Goal: Transaction & Acquisition: Obtain resource

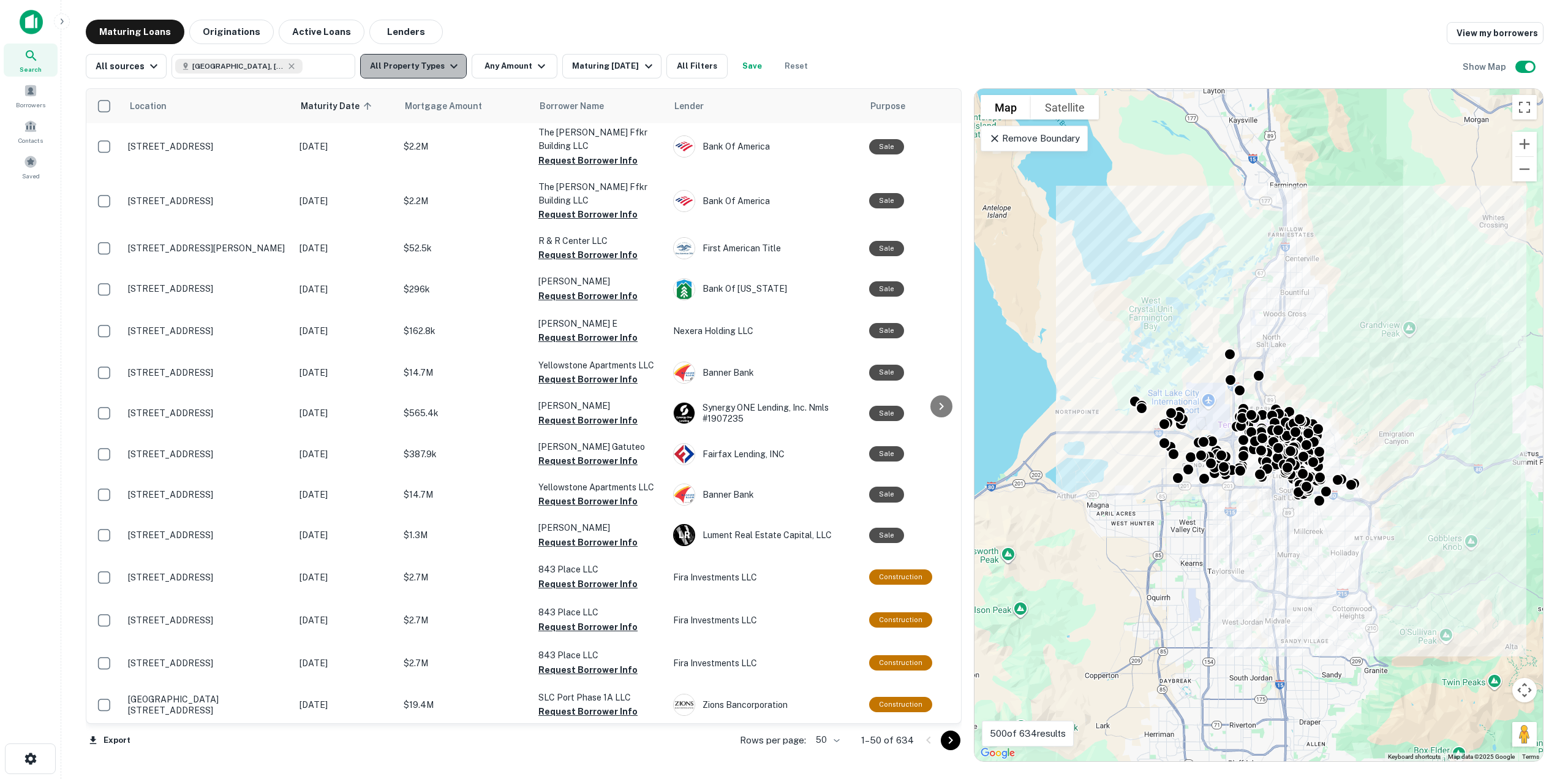
click at [447, 69] on icon "button" at bounding box center [454, 65] width 15 height 15
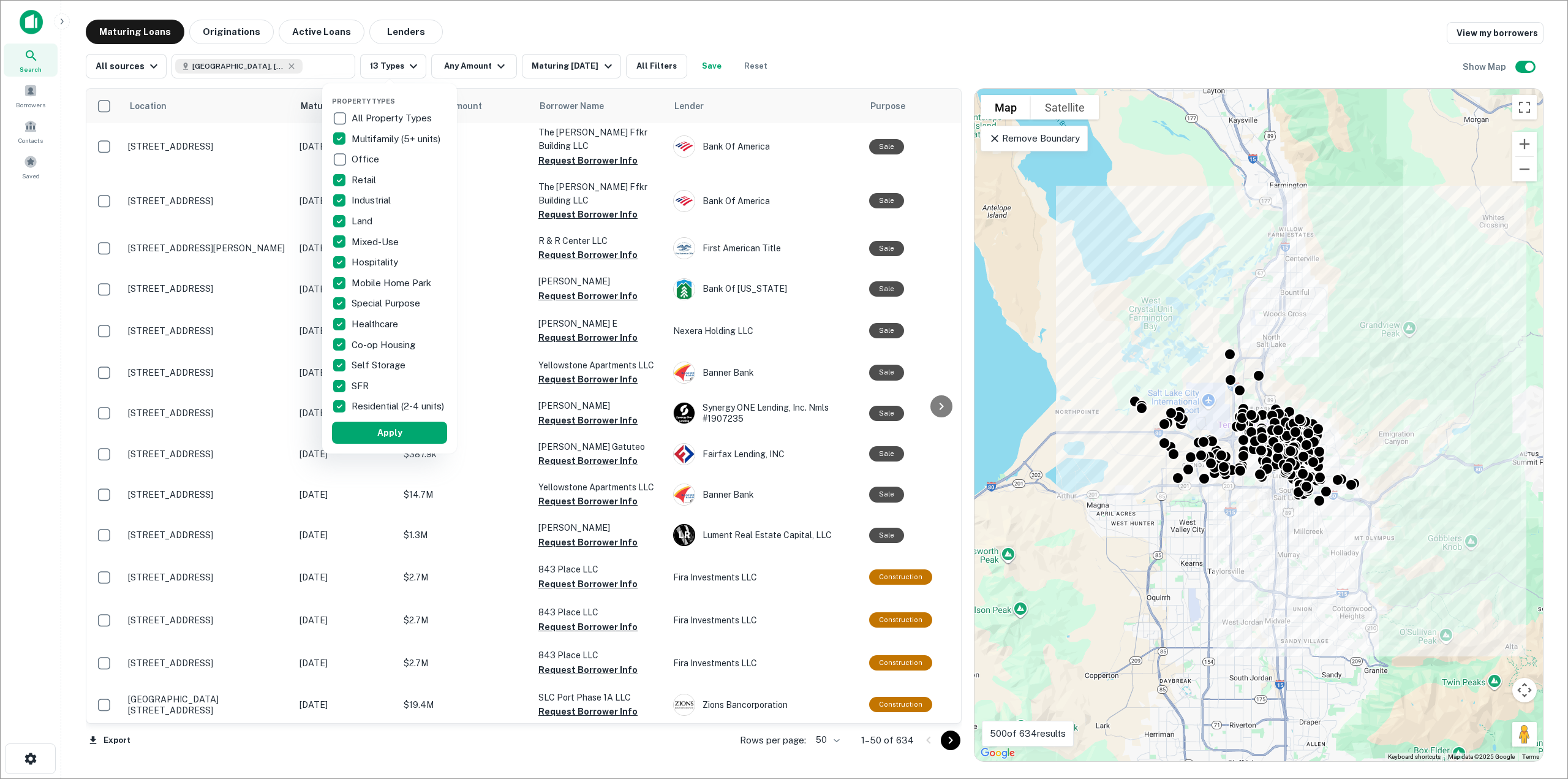
click at [394, 443] on button "Apply" at bounding box center [388, 432] width 115 height 22
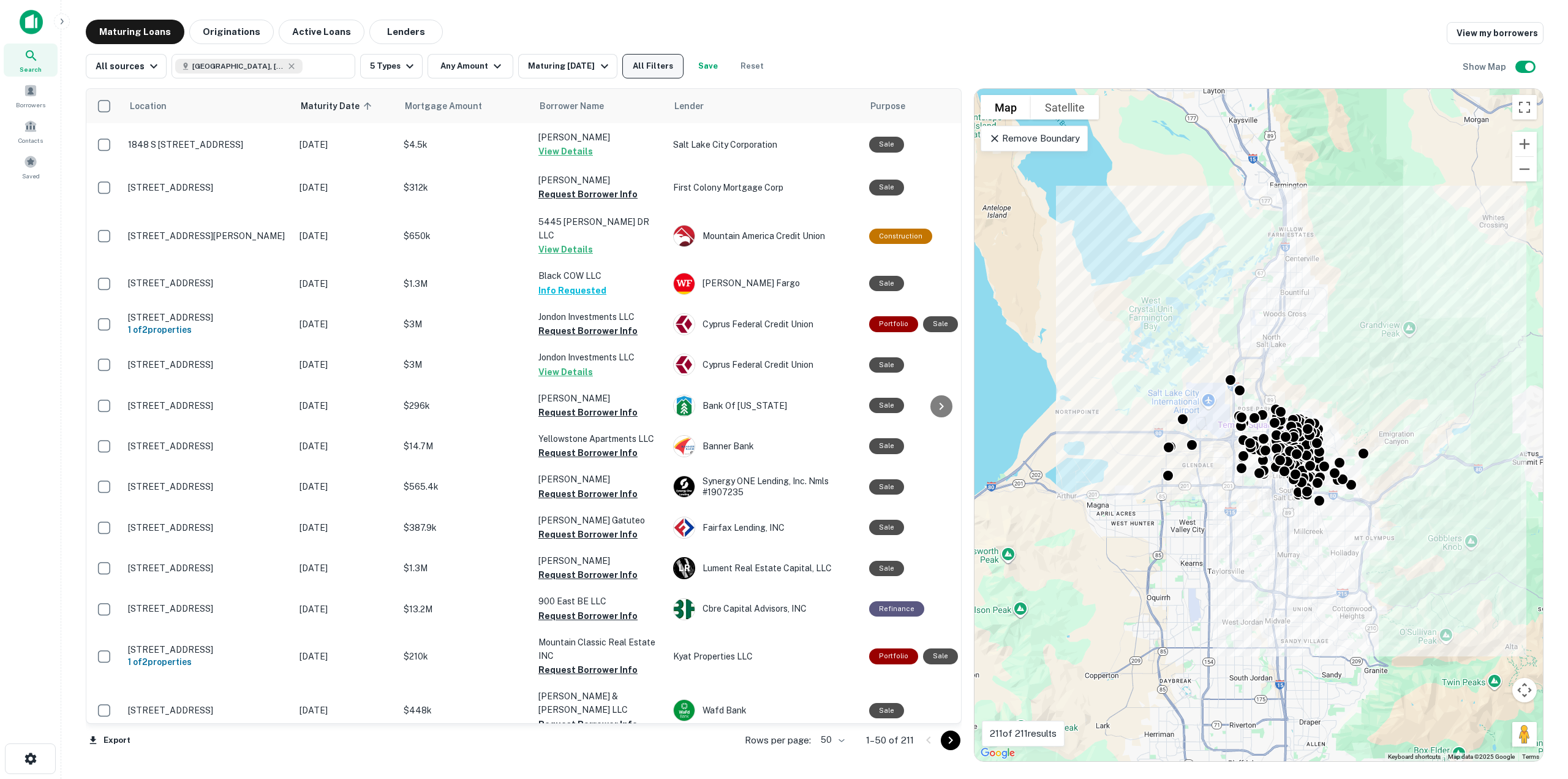
click at [651, 74] on button "All Filters" at bounding box center [653, 66] width 62 height 25
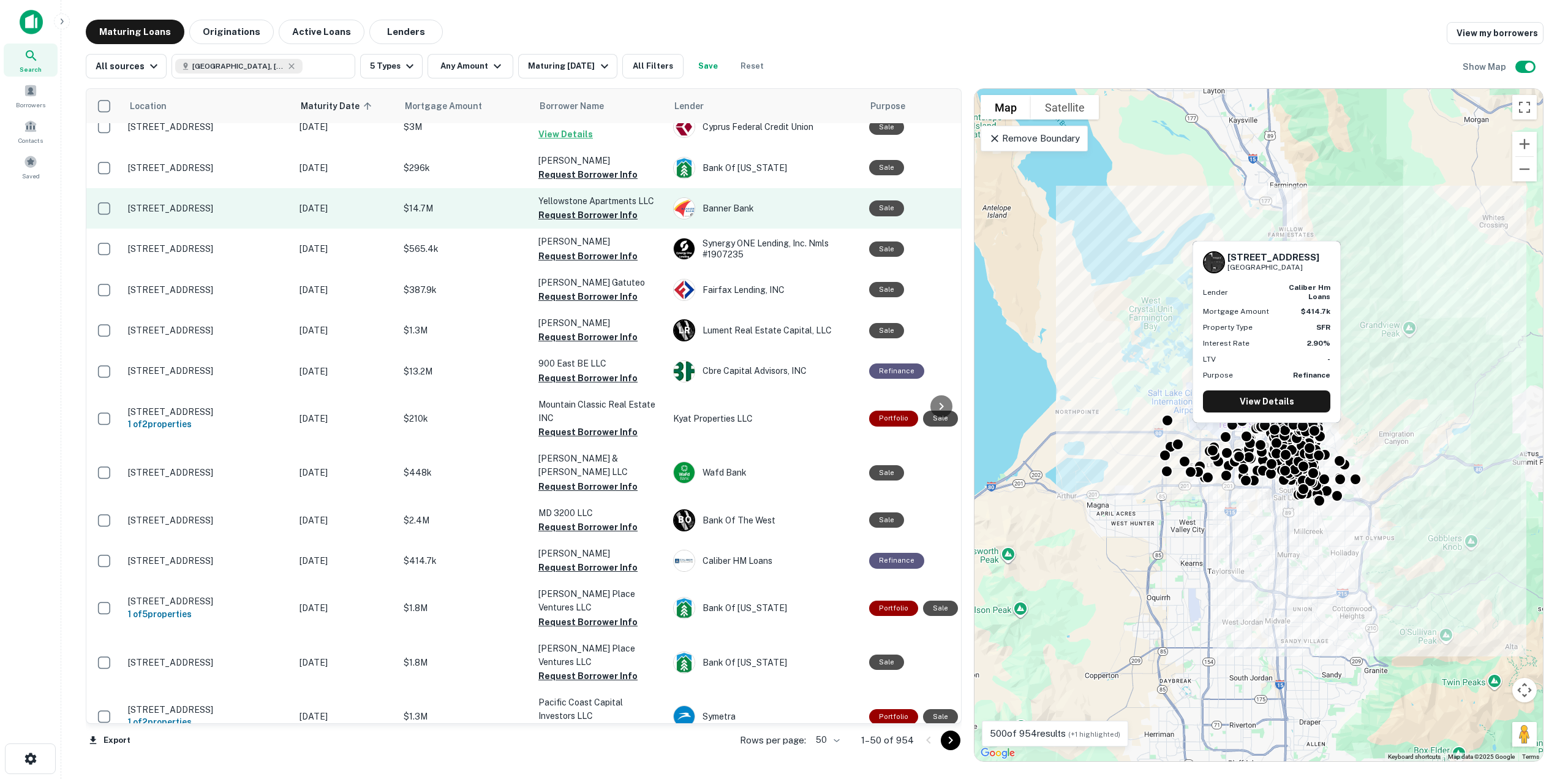
scroll to position [62, 0]
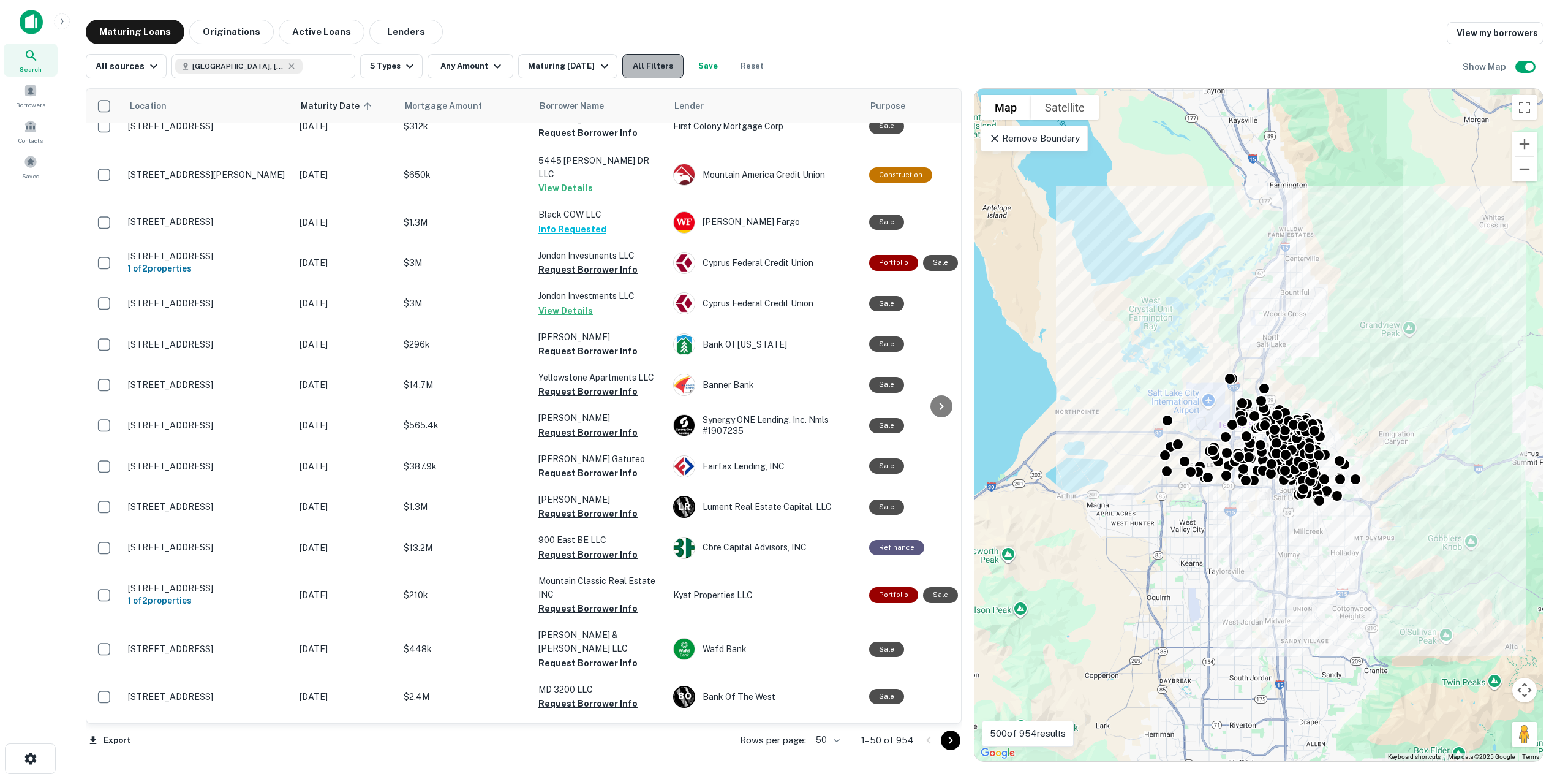
click at [654, 64] on button "All Filters" at bounding box center [653, 66] width 62 height 25
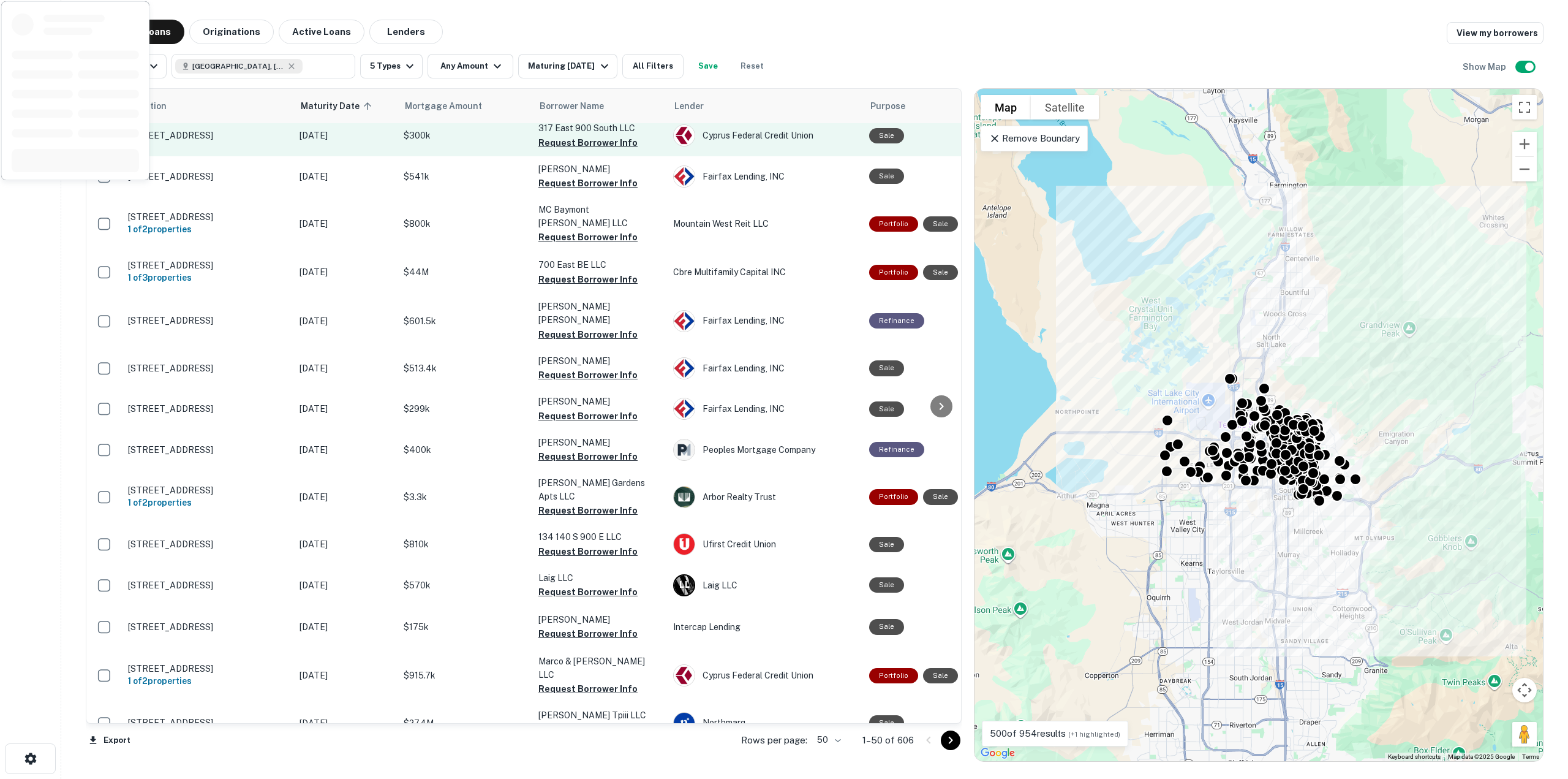
scroll to position [797, 0]
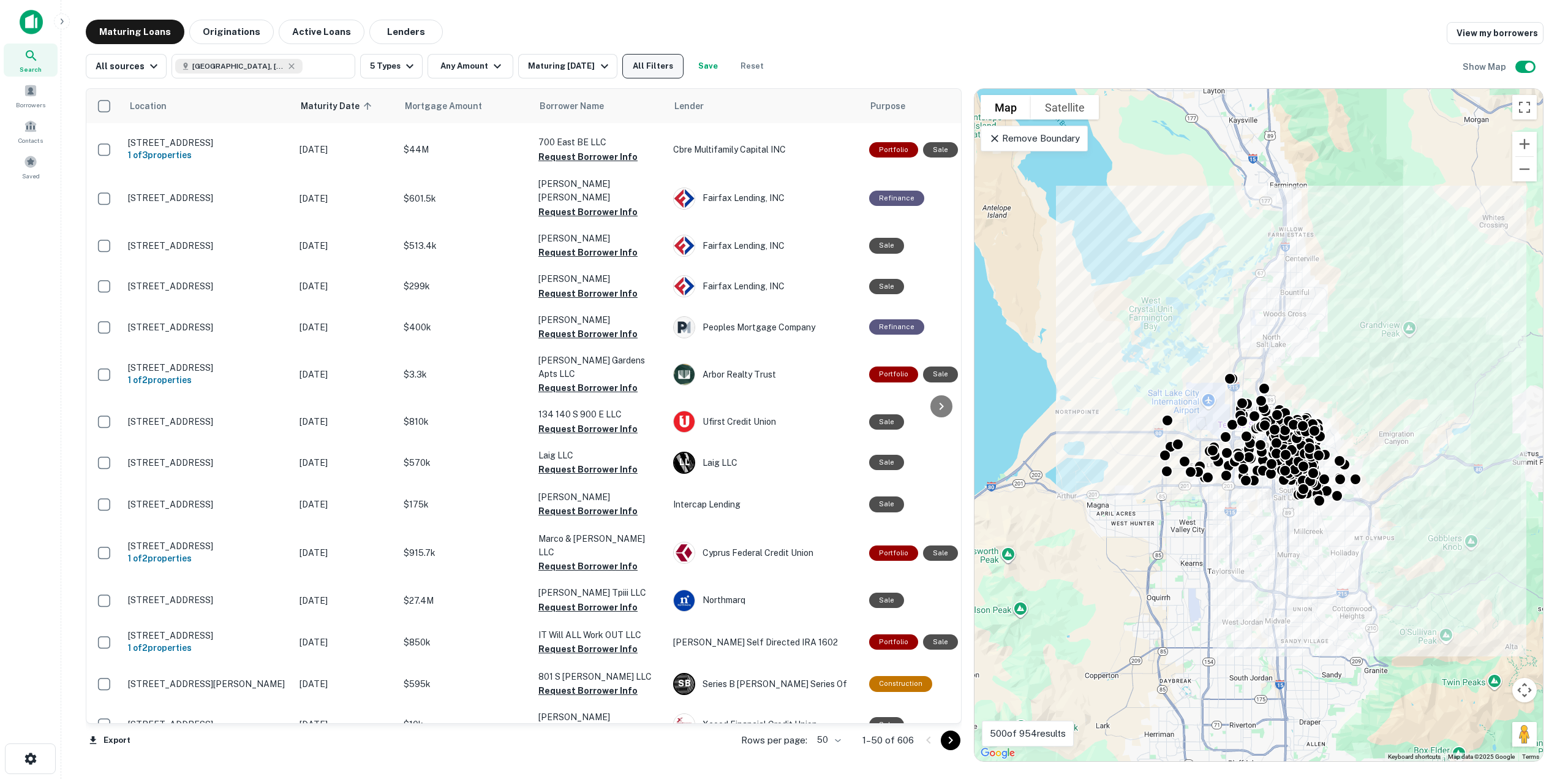
click at [644, 62] on button "All Filters" at bounding box center [653, 66] width 62 height 25
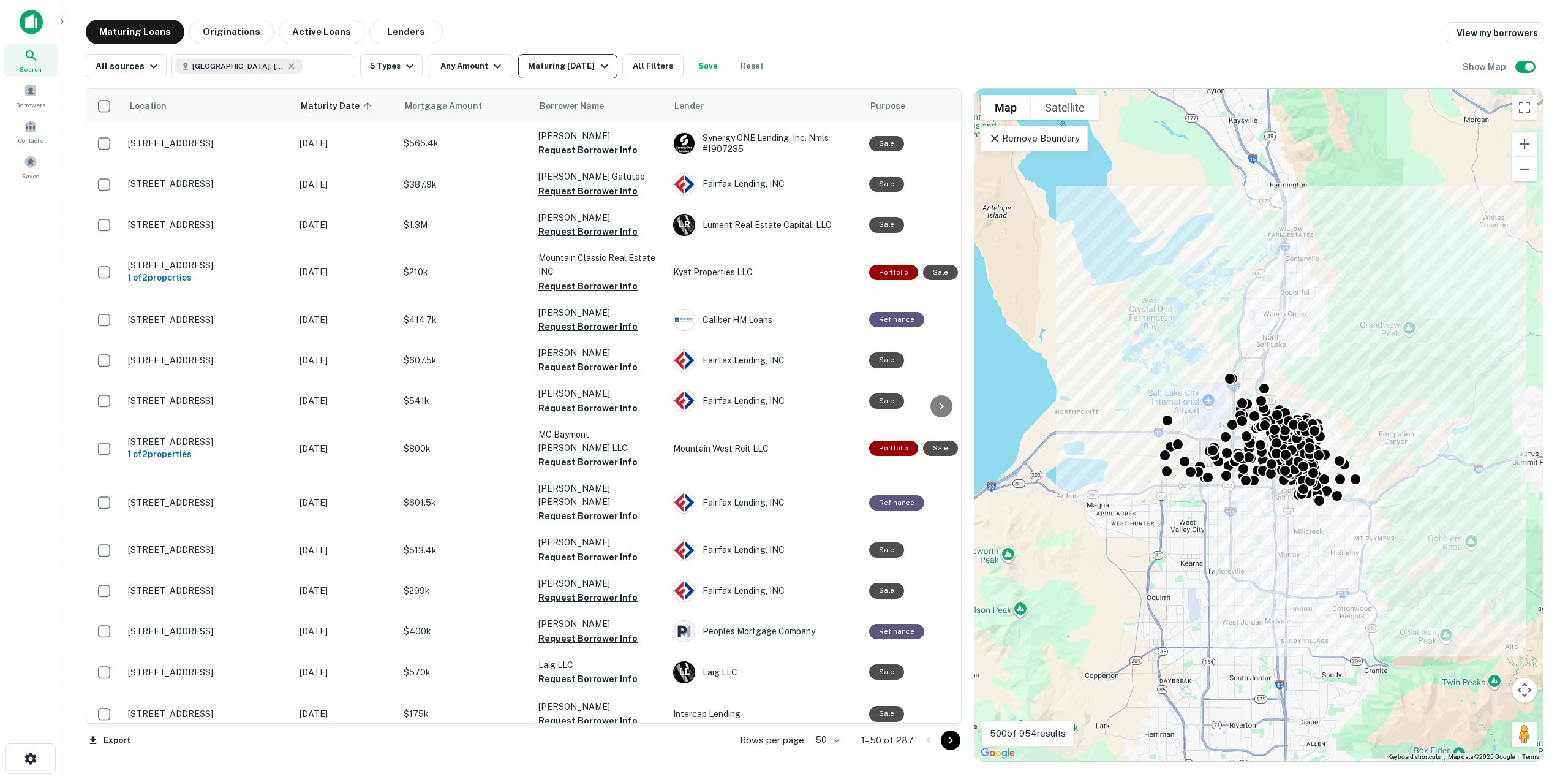
click at [581, 64] on div "Maturing [DATE]" at bounding box center [570, 65] width 83 height 15
click at [484, 67] on div at bounding box center [784, 389] width 1568 height 779
click at [490, 65] on div at bounding box center [784, 389] width 1568 height 779
click at [650, 74] on button "All Filters" at bounding box center [653, 66] width 62 height 25
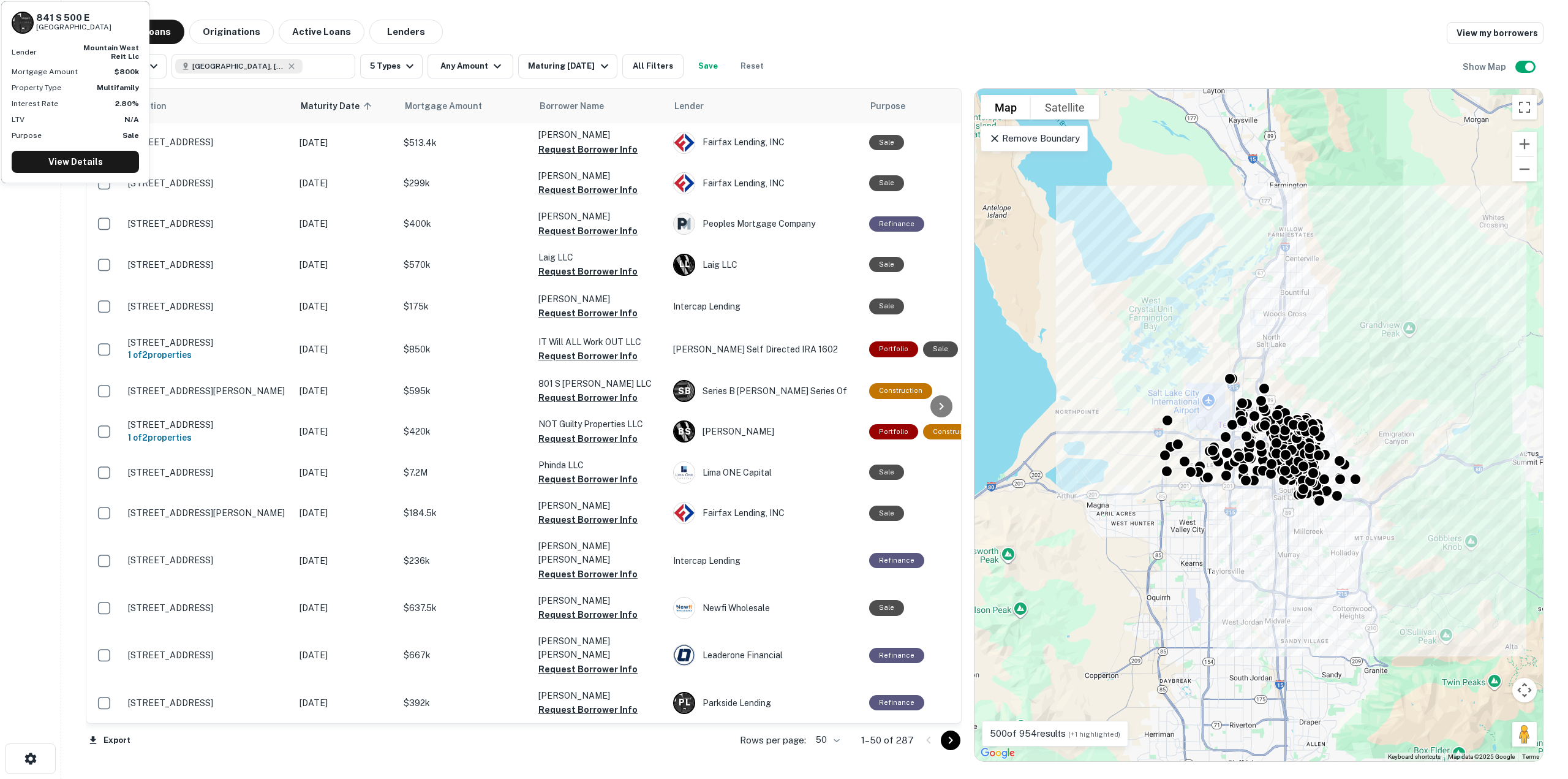
scroll to position [122, 0]
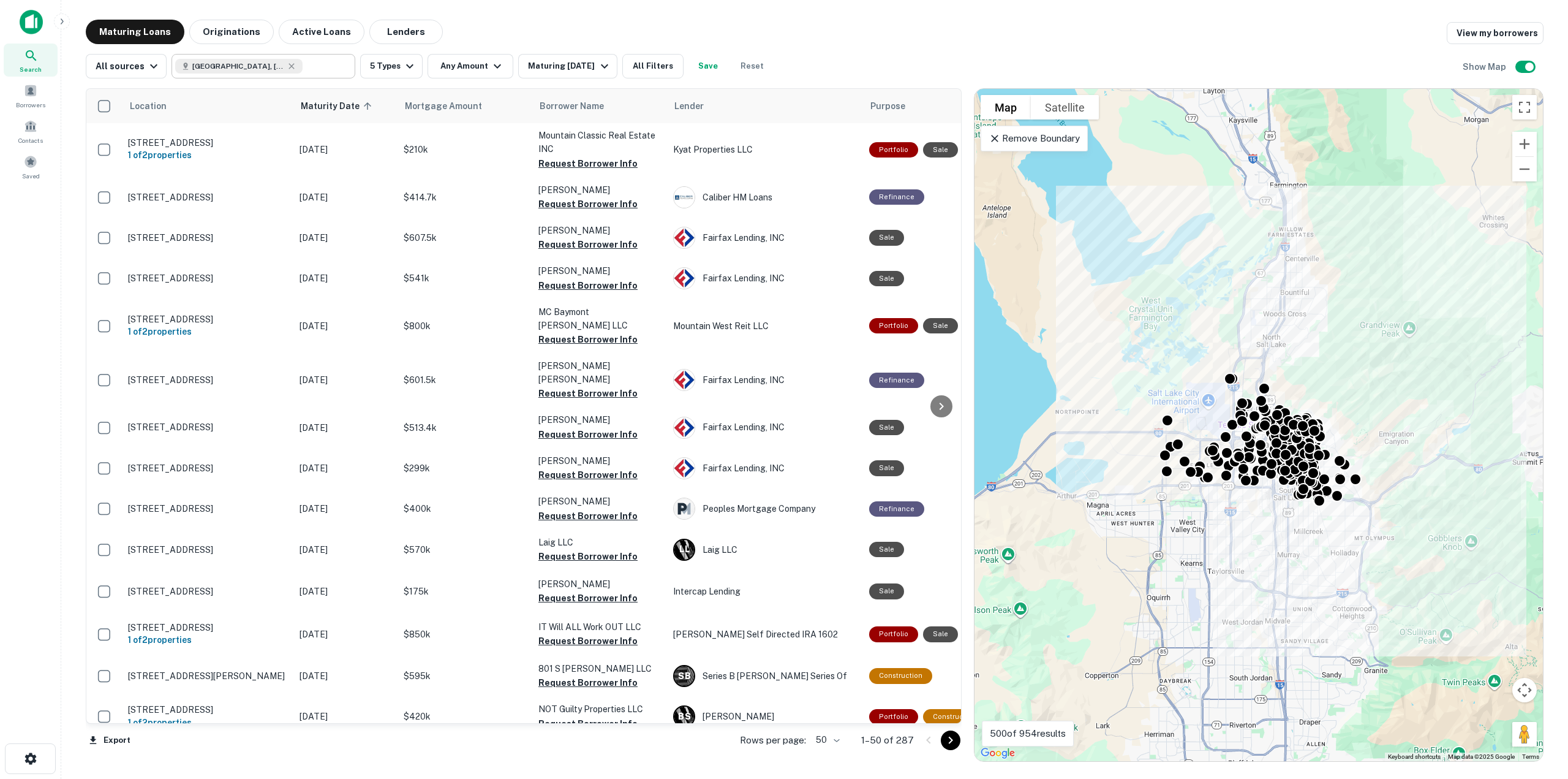
click at [307, 65] on input "text" at bounding box center [326, 66] width 47 height 17
type input "**********"
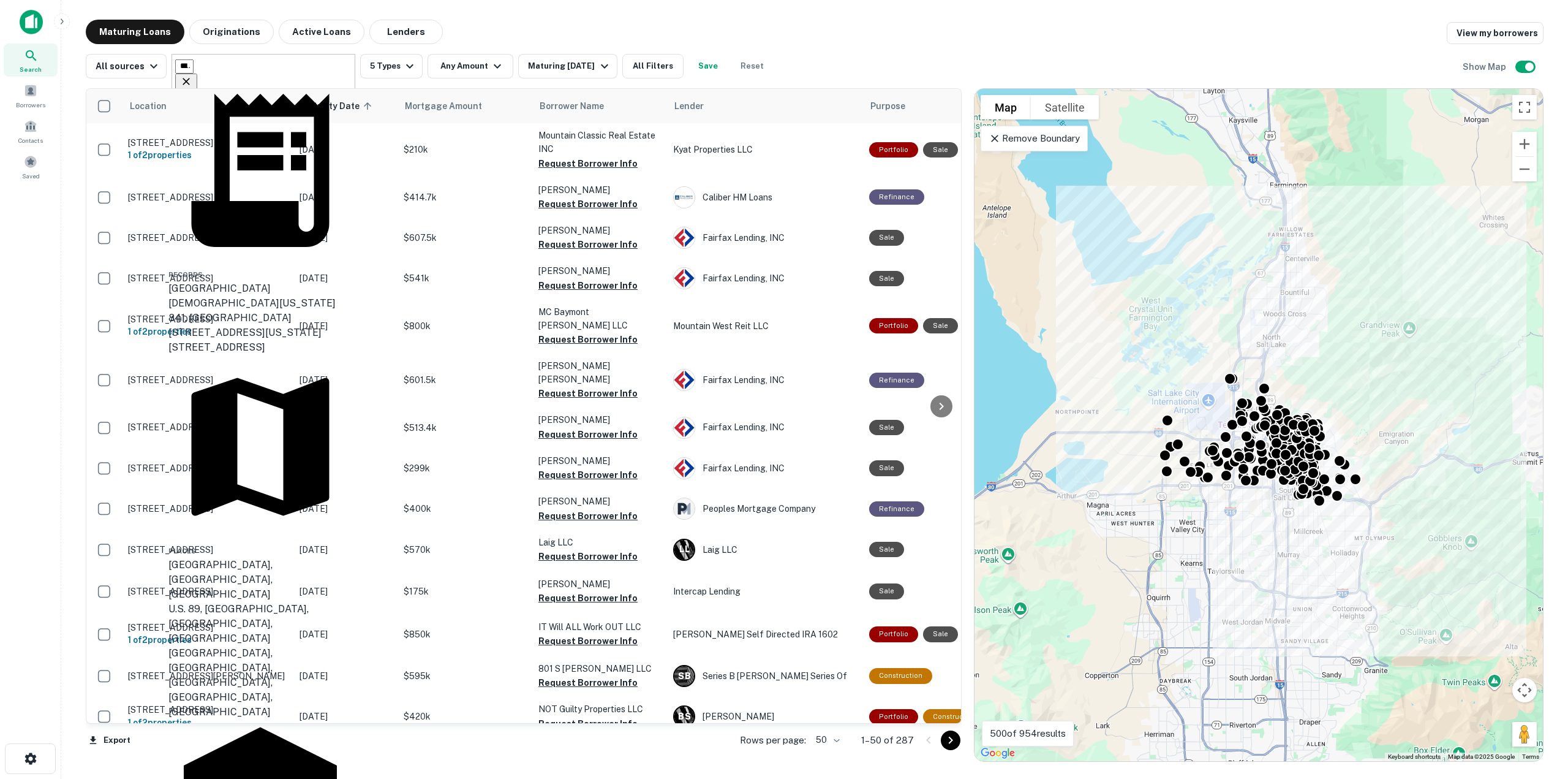
click at [192, 75] on icon "Clear" at bounding box center [186, 82] width 12 height 12
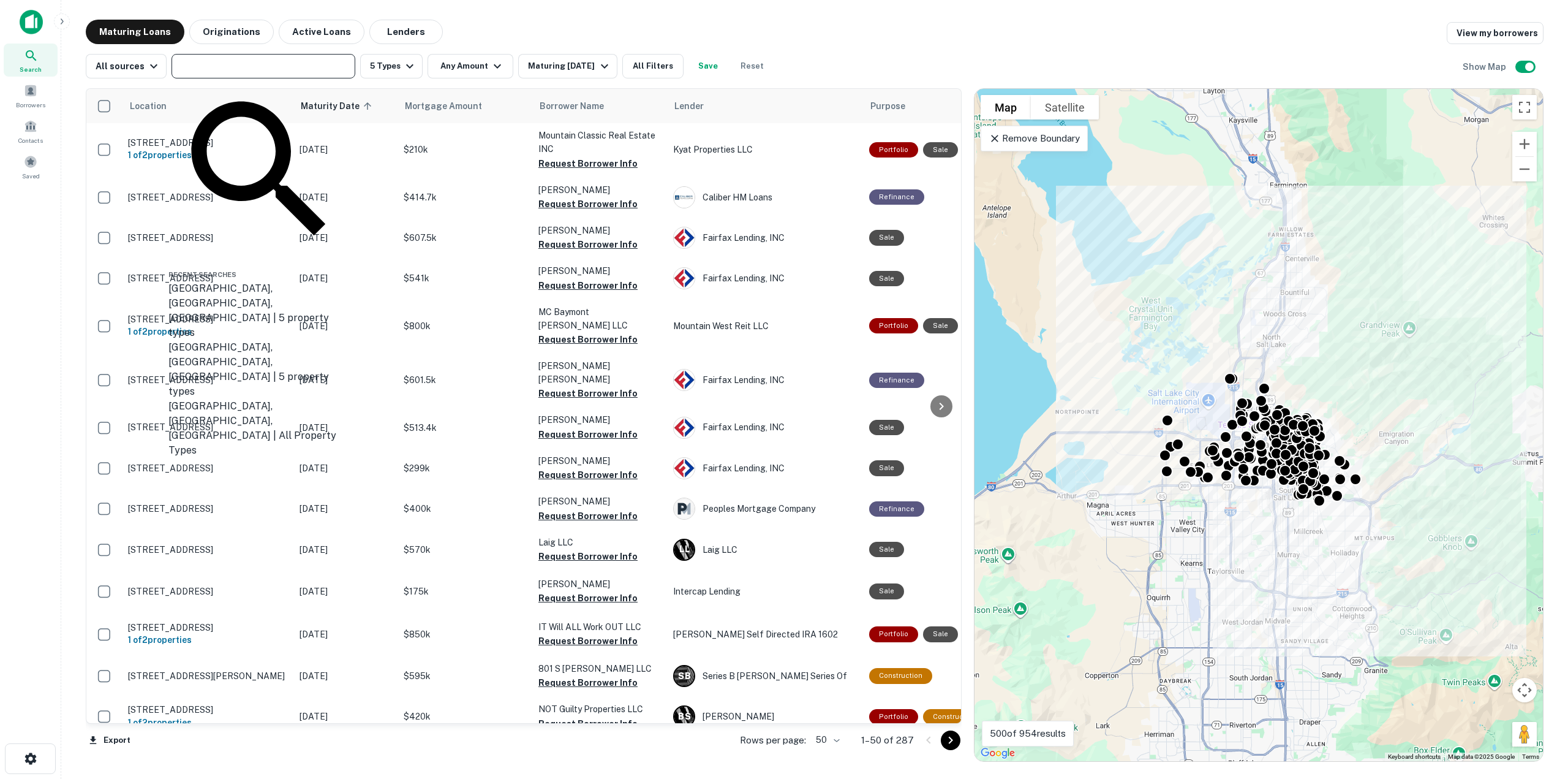
type input "*"
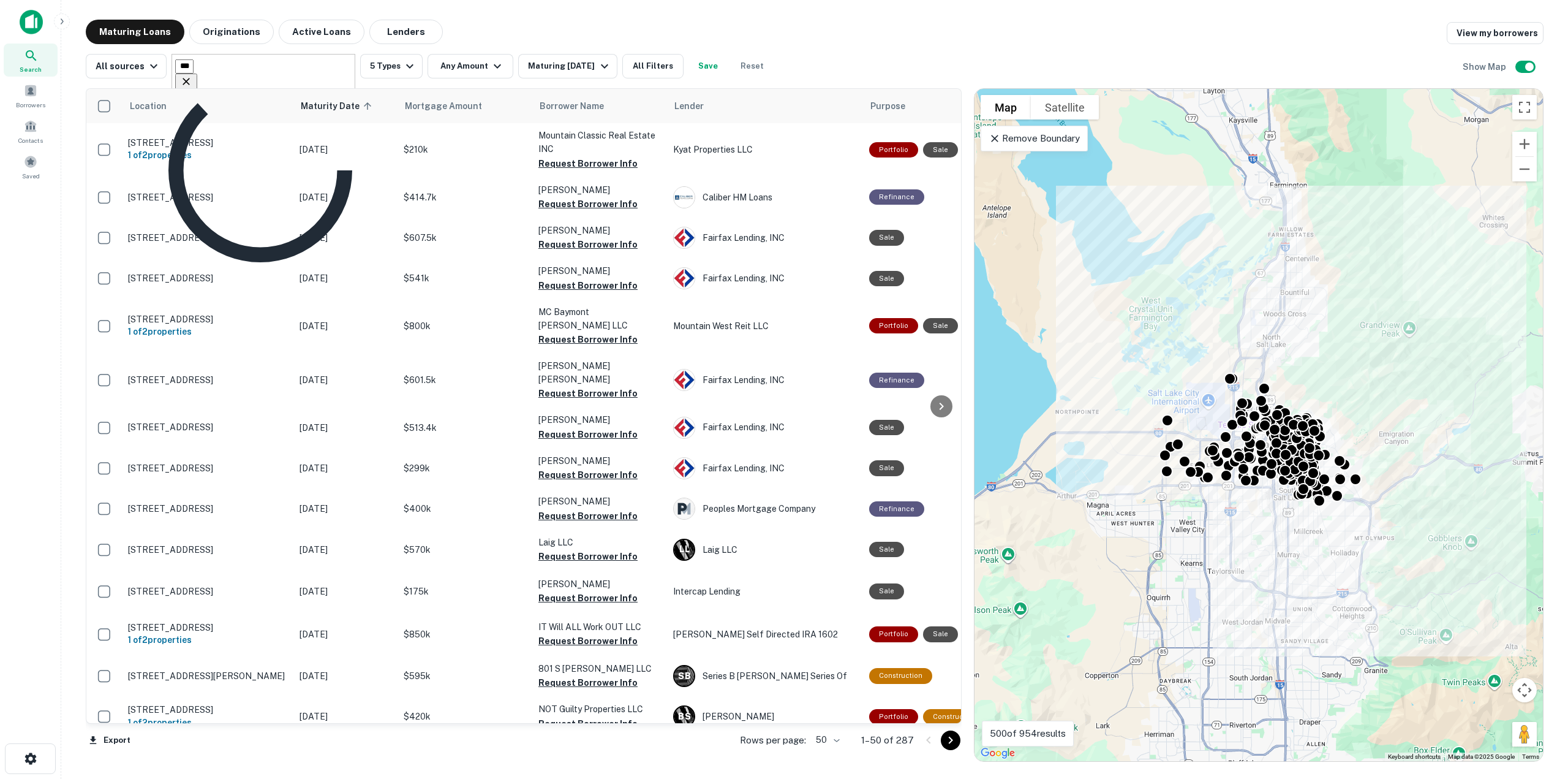
type input "****"
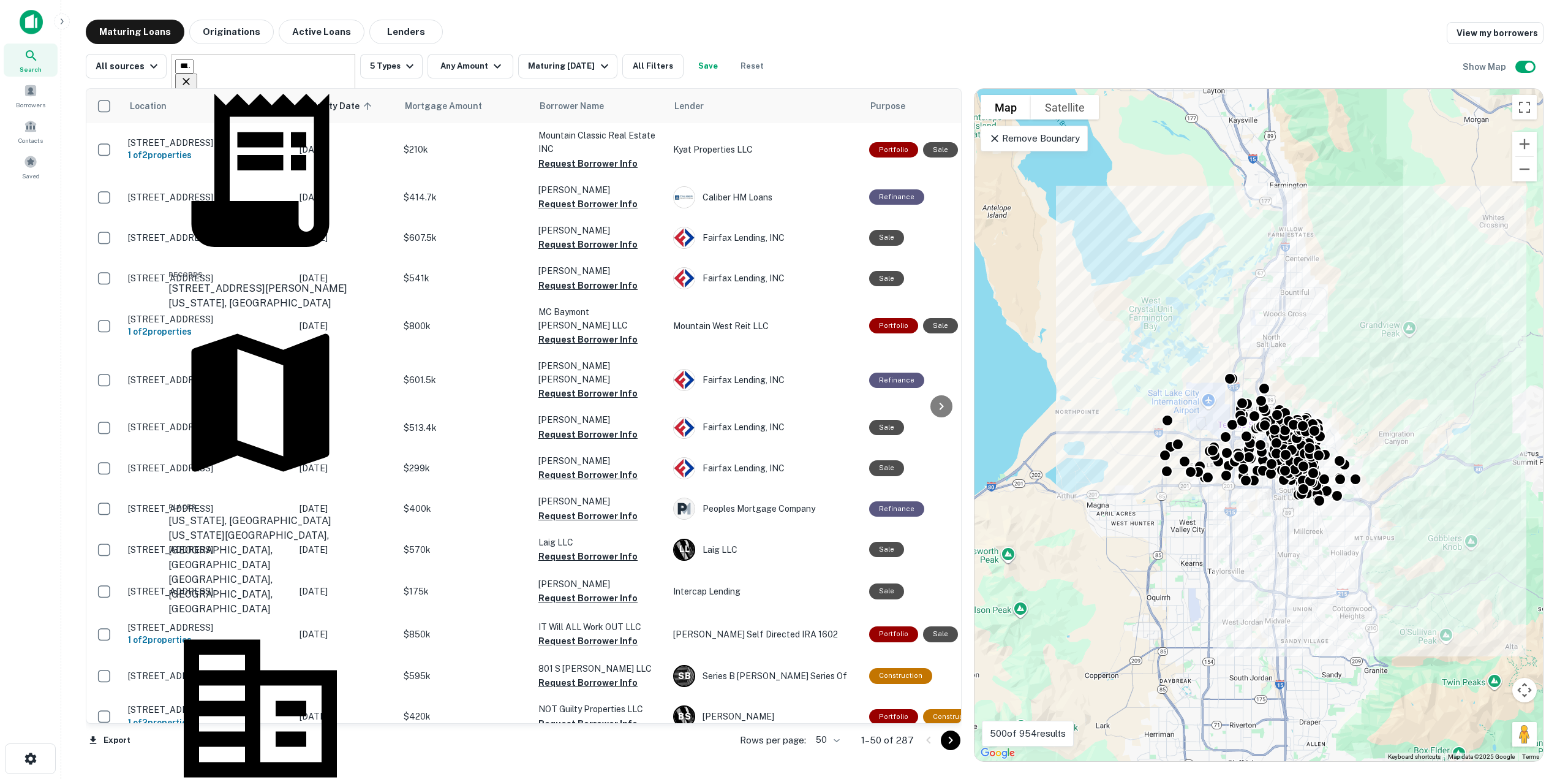
click at [231, 514] on div "[US_STATE], [GEOGRAPHIC_DATA]" at bounding box center [260, 521] width 184 height 15
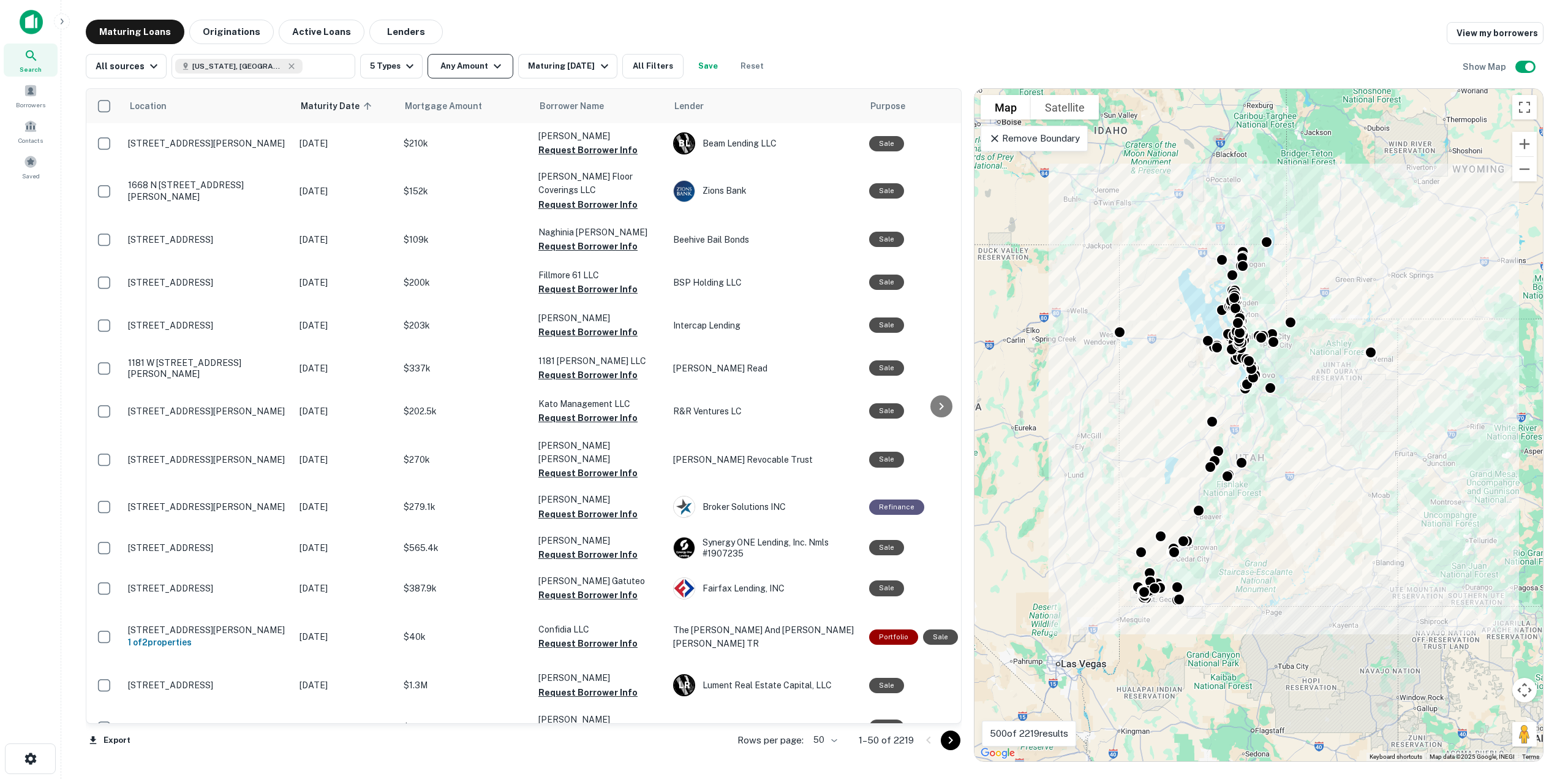
click at [483, 67] on button "Any Amount" at bounding box center [471, 66] width 86 height 25
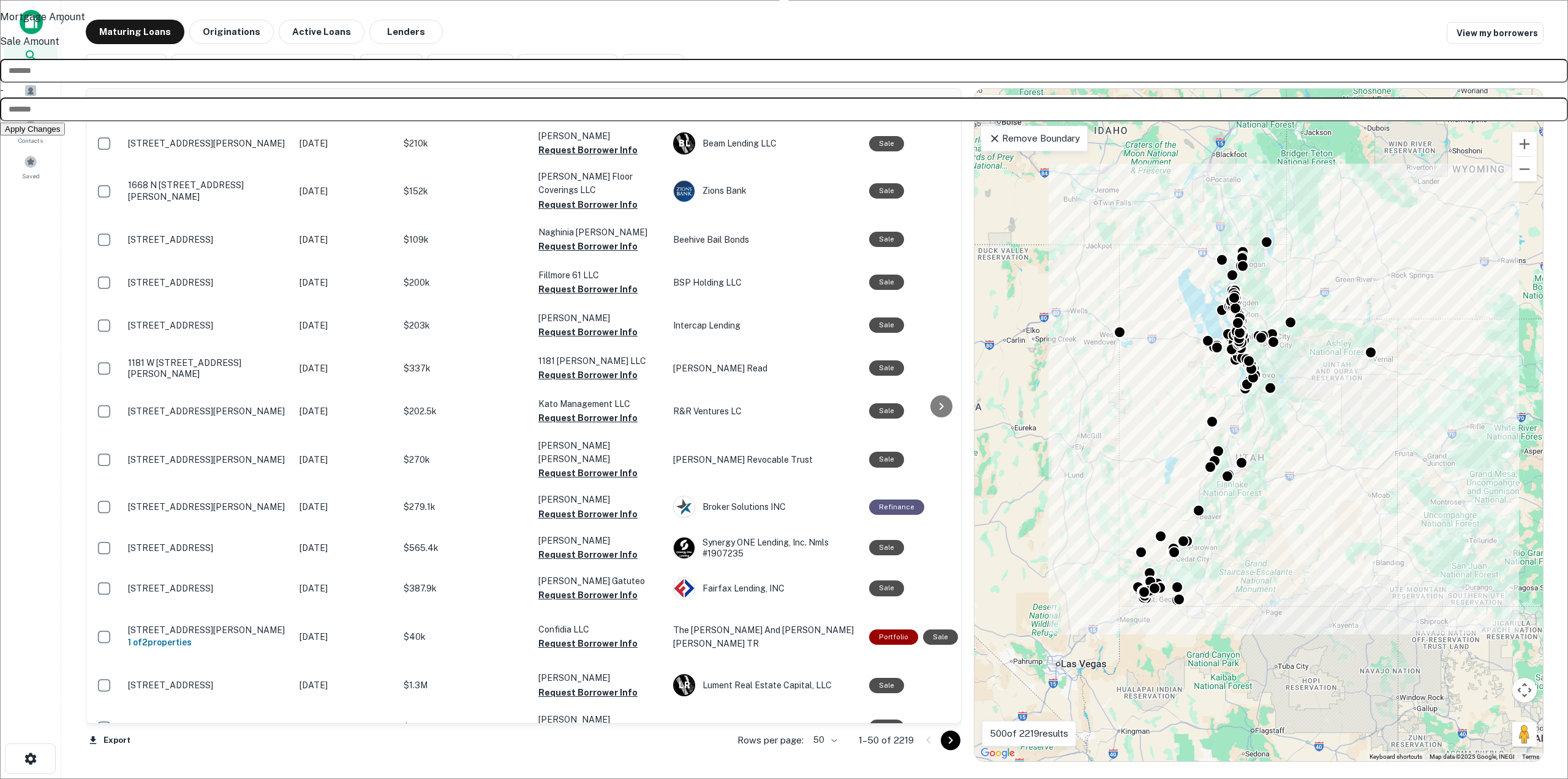
click at [408, 58] on div at bounding box center [784, 389] width 1568 height 779
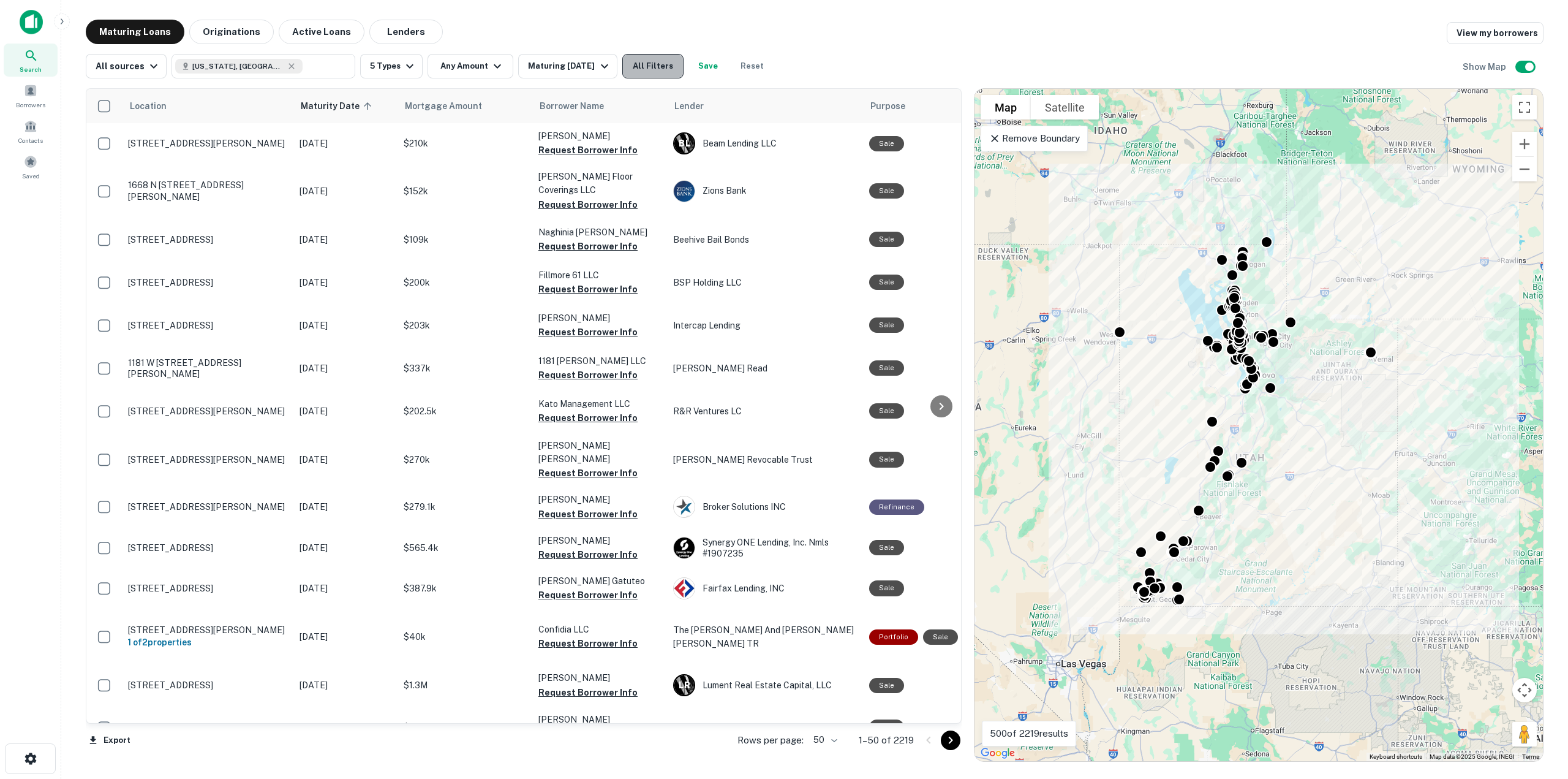
click at [656, 68] on button "All Filters" at bounding box center [653, 66] width 62 height 25
click at [1083, 778] on div at bounding box center [784, 779] width 1568 height 0
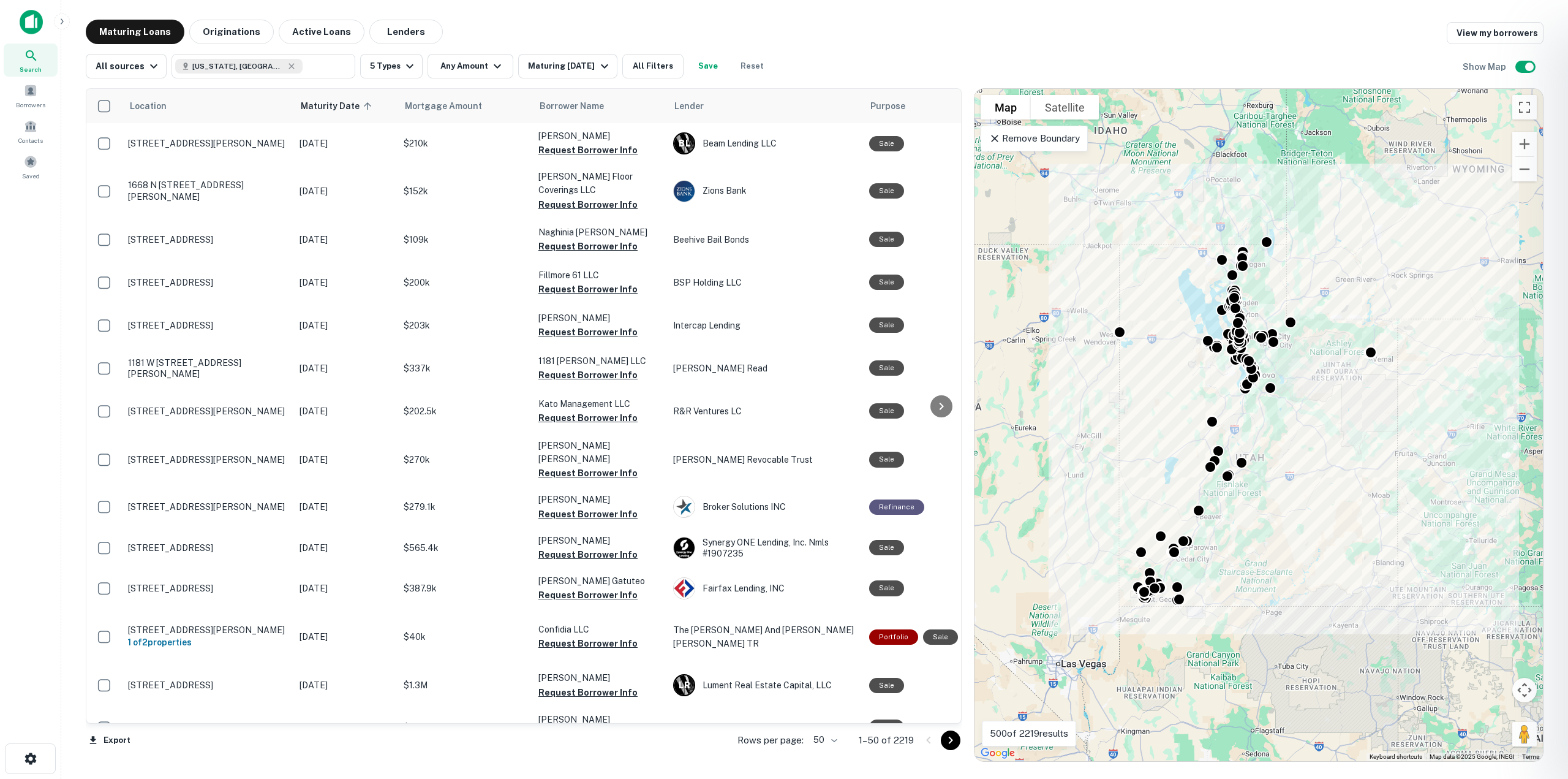
drag, startPoint x: 780, startPoint y: 400, endPoint x: 785, endPoint y: 411, distance: 12.1
click at [780, 401] on div at bounding box center [784, 389] width 1568 height 779
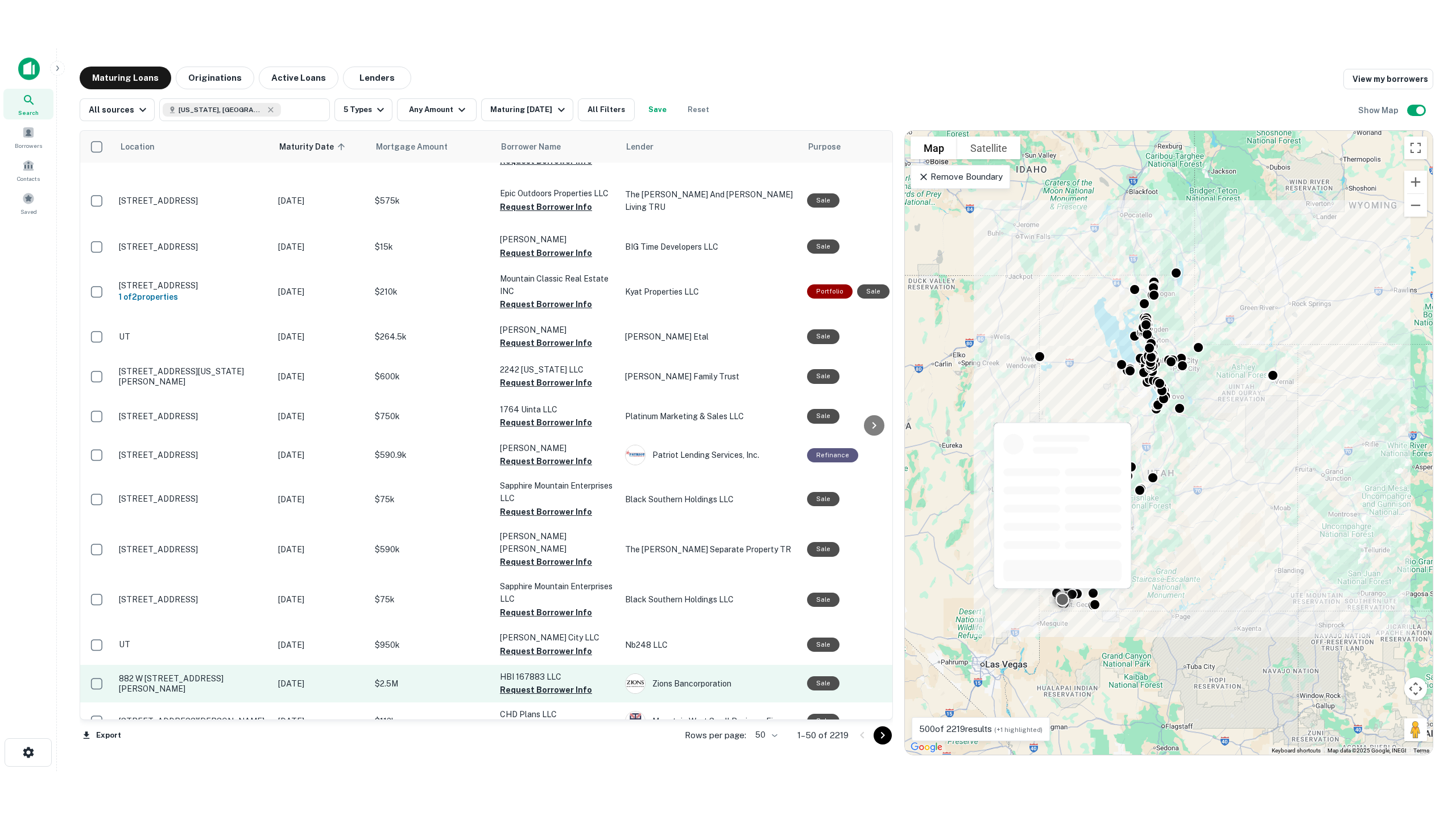
scroll to position [853, 0]
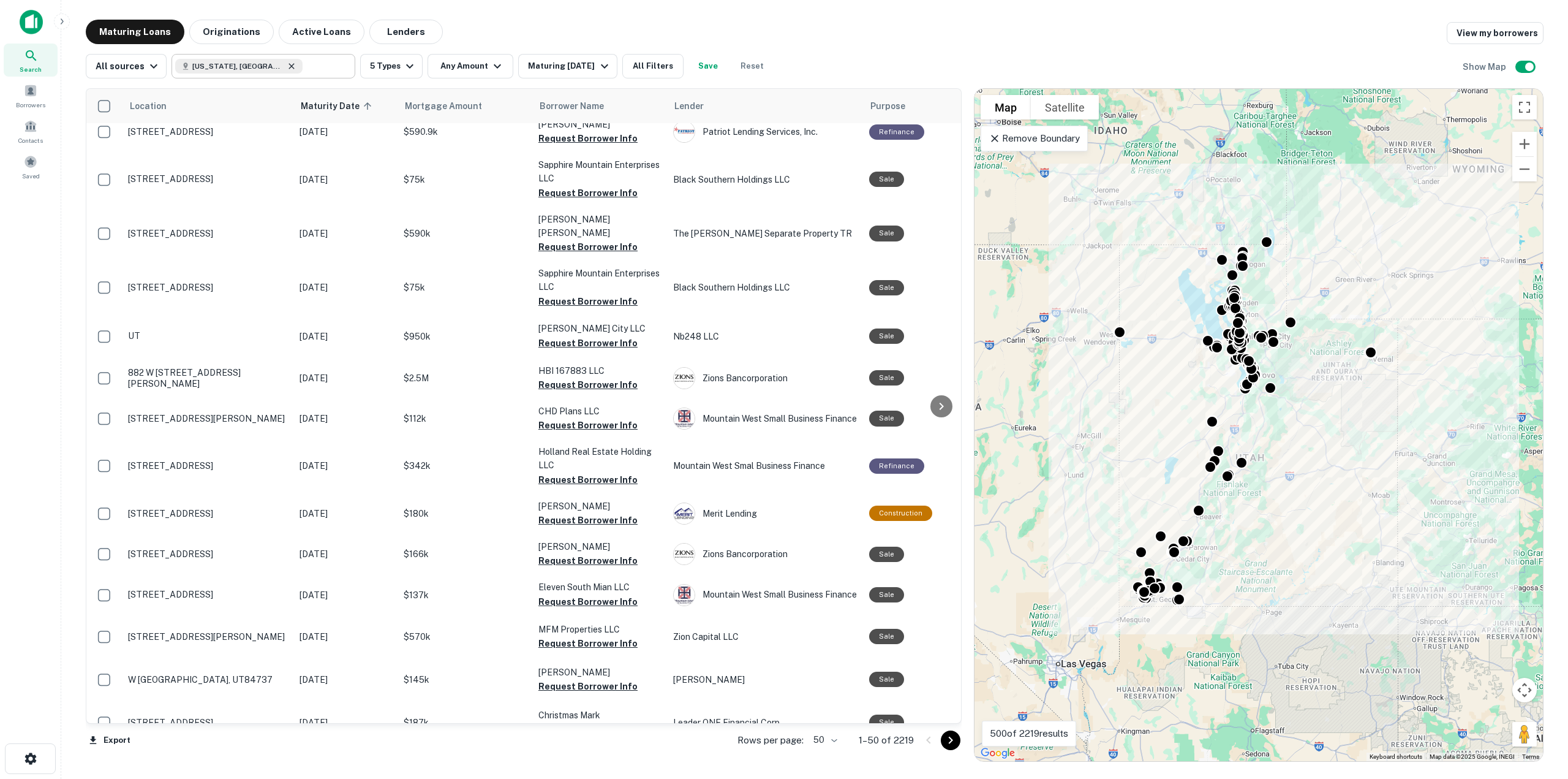
click at [289, 67] on icon at bounding box center [291, 65] width 5 height 5
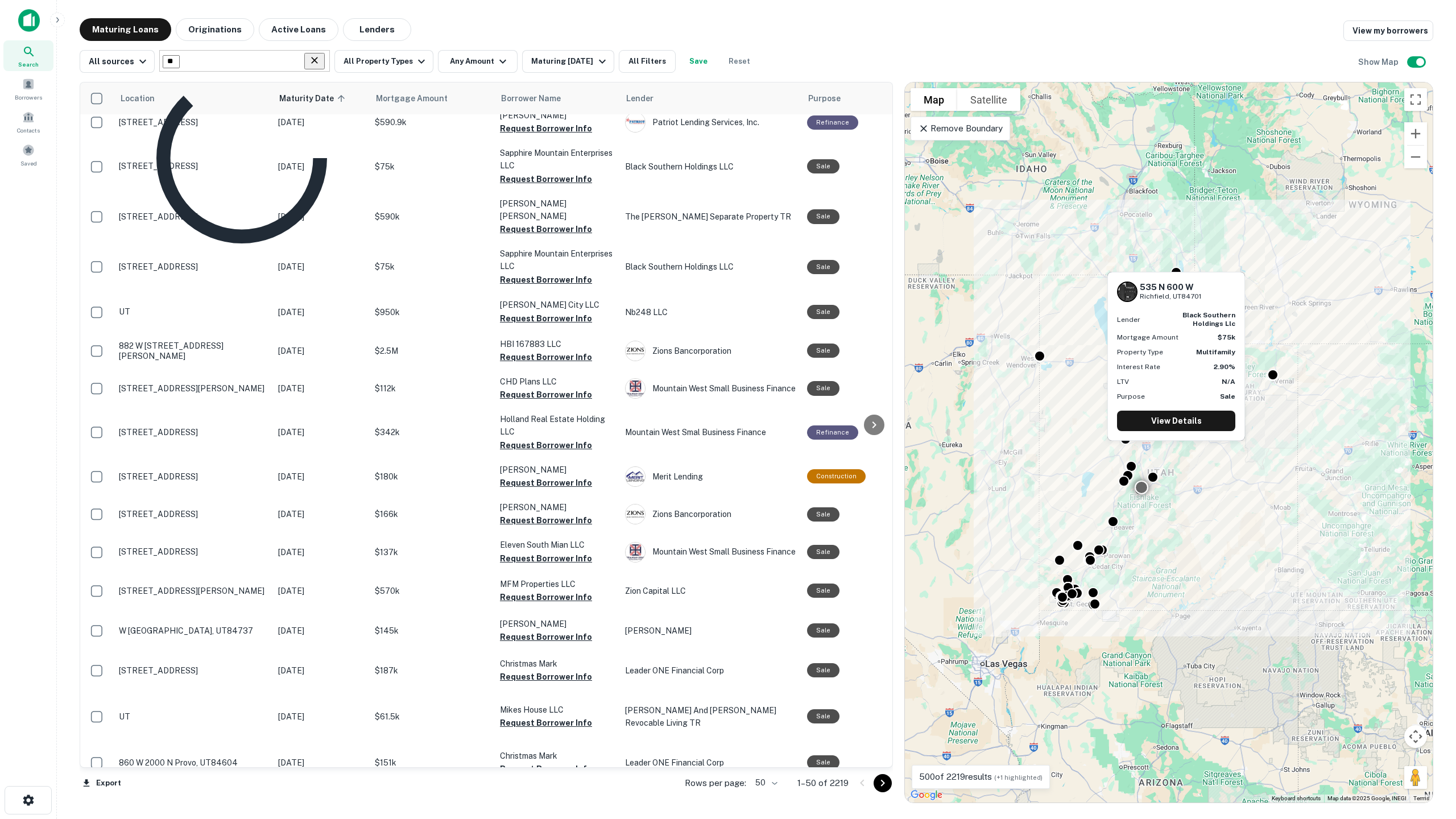
type input "*"
type input "******"
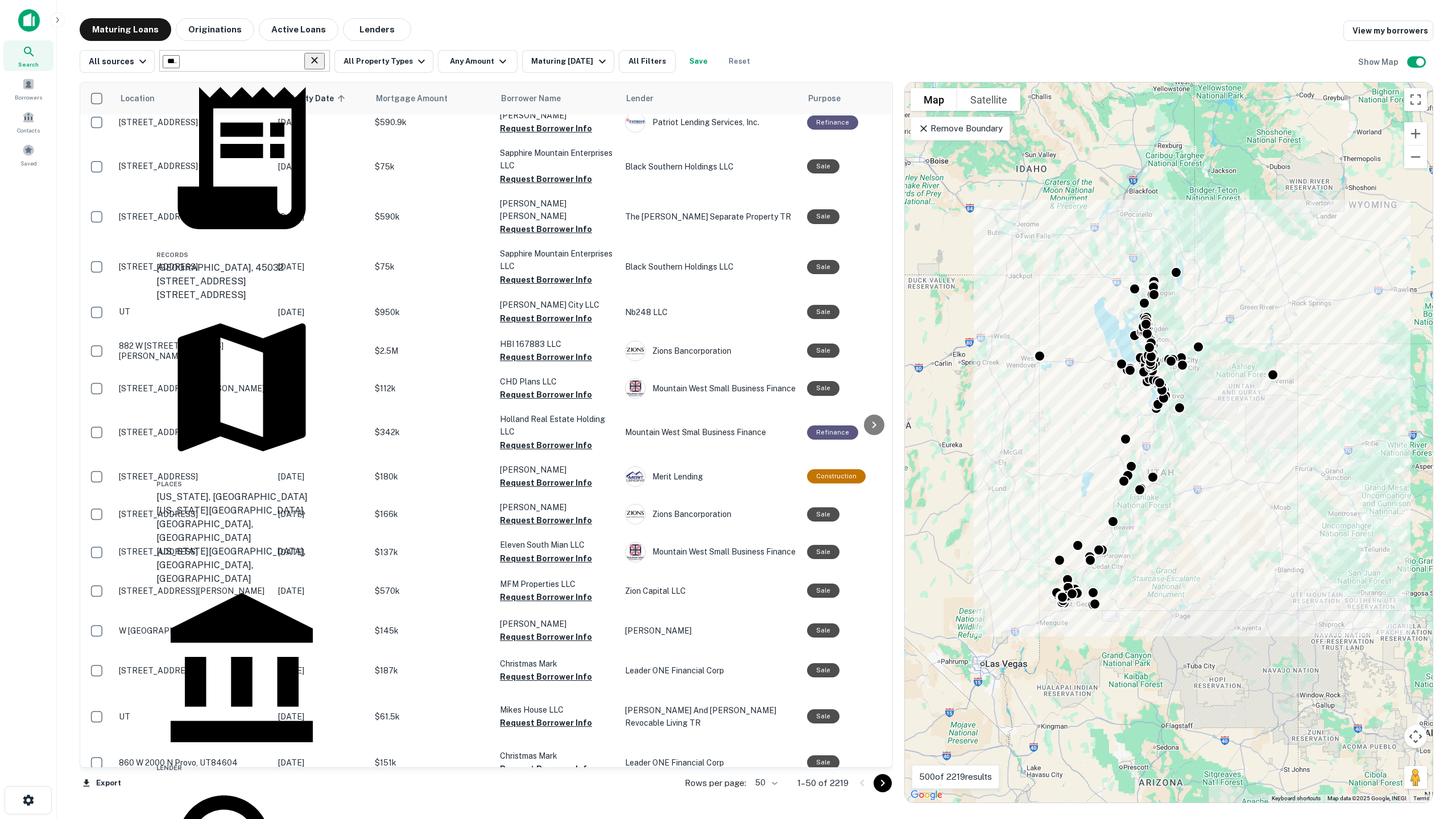
click at [252, 491] on div "[US_STATE], [GEOGRAPHIC_DATA]" at bounding box center [241, 497] width 171 height 14
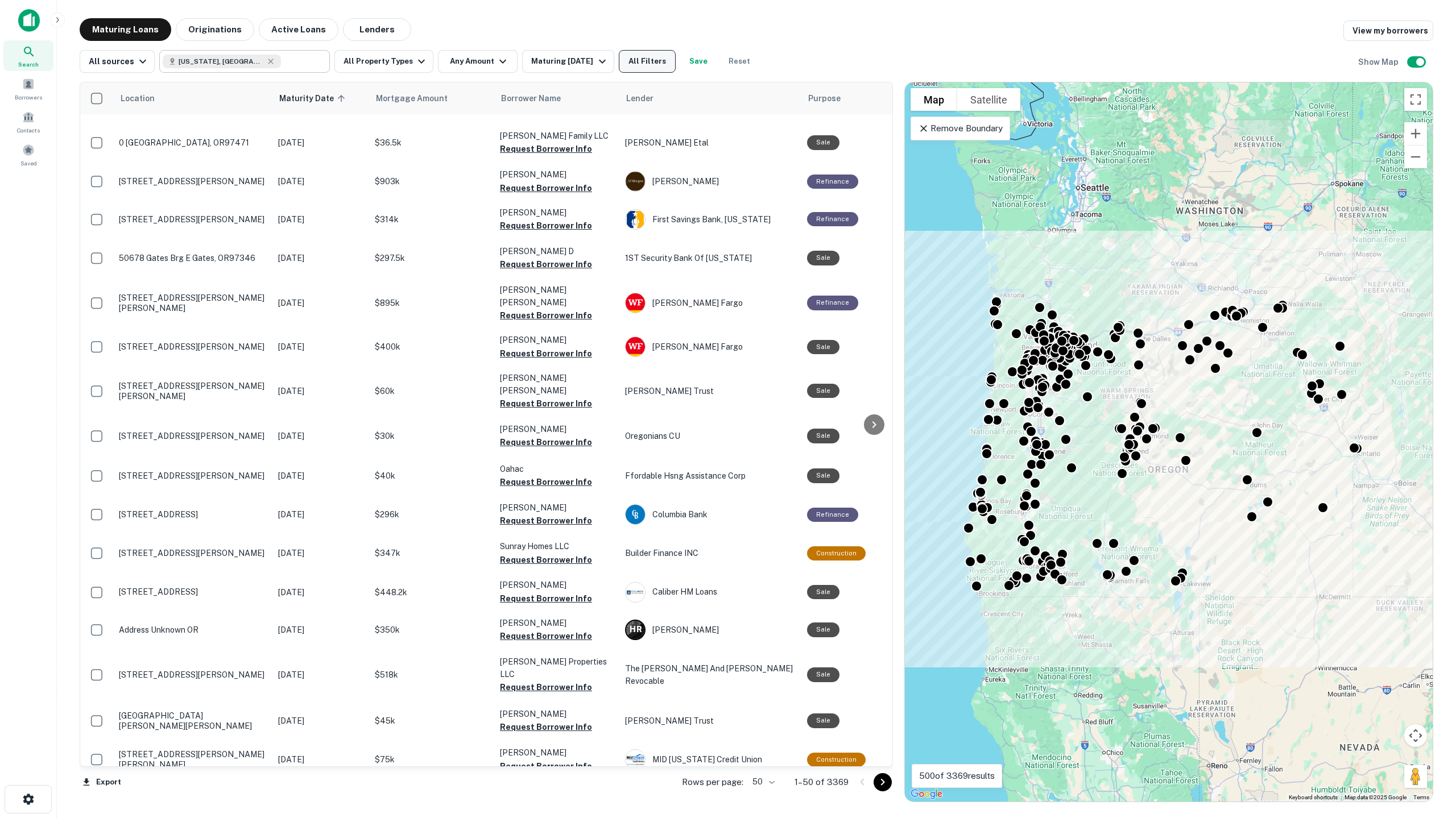
click at [653, 64] on button "All Filters" at bounding box center [648, 61] width 57 height 23
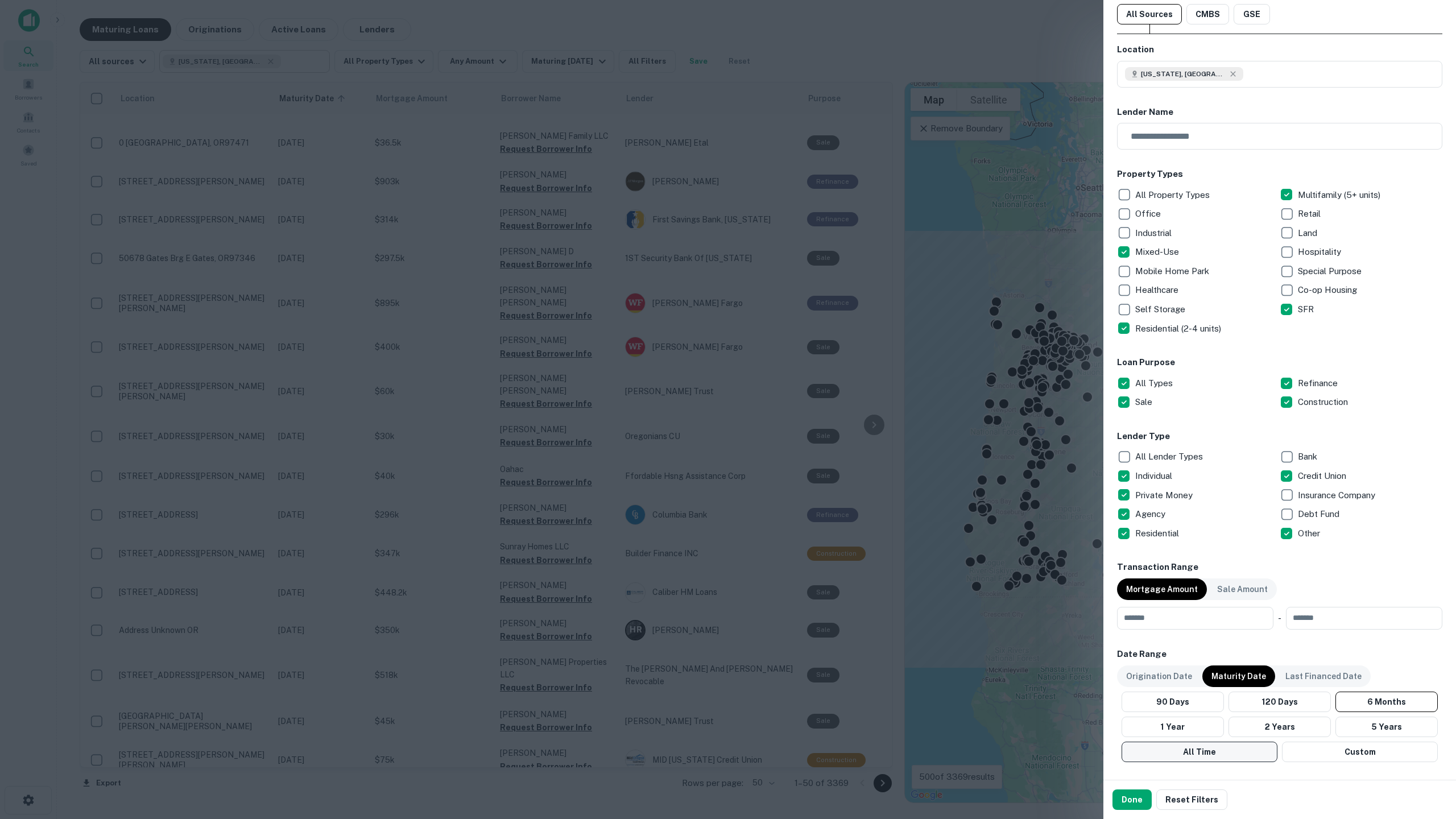
scroll to position [57, 0]
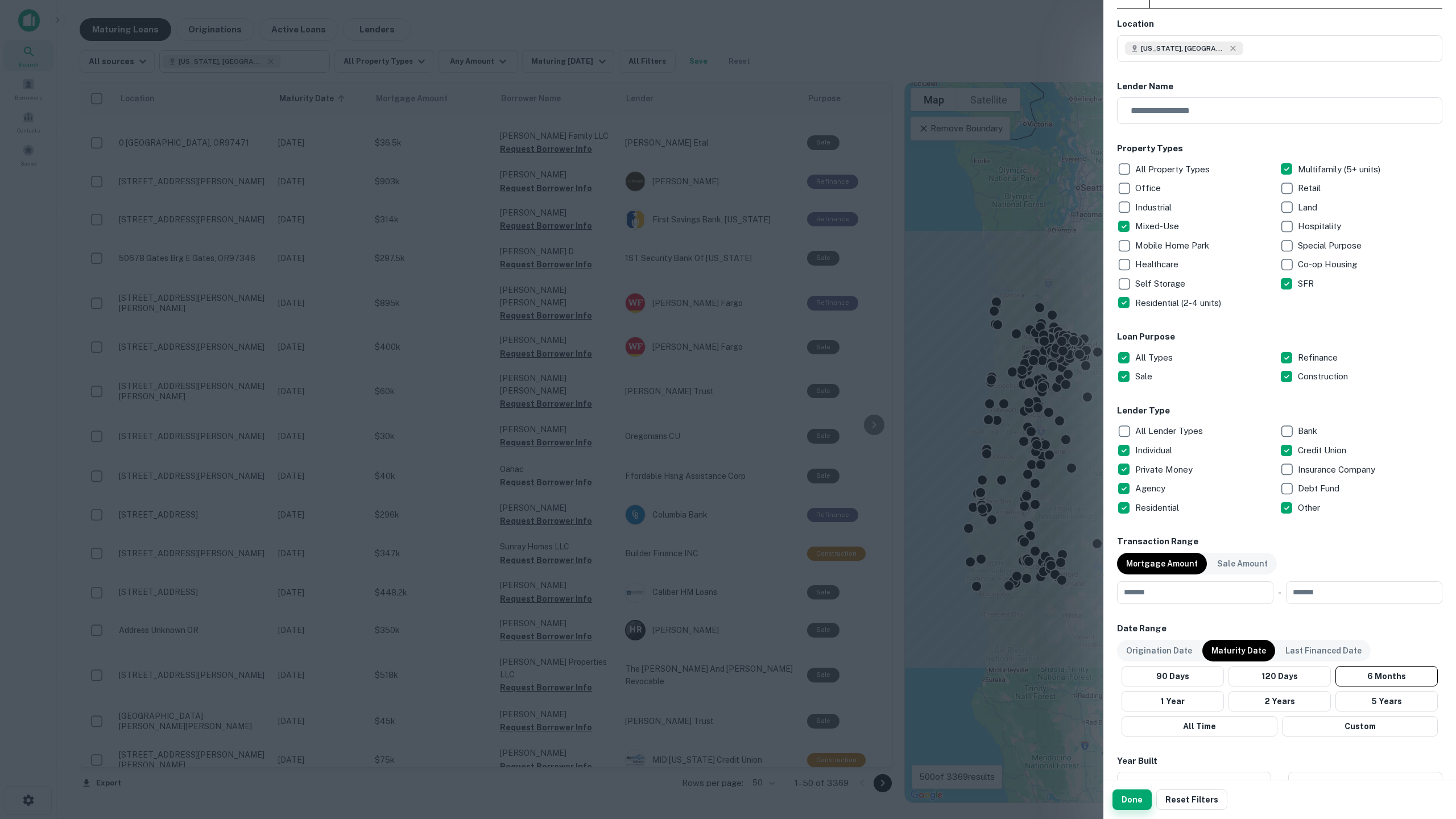
click at [1142, 723] on button "Done" at bounding box center [1132, 800] width 39 height 21
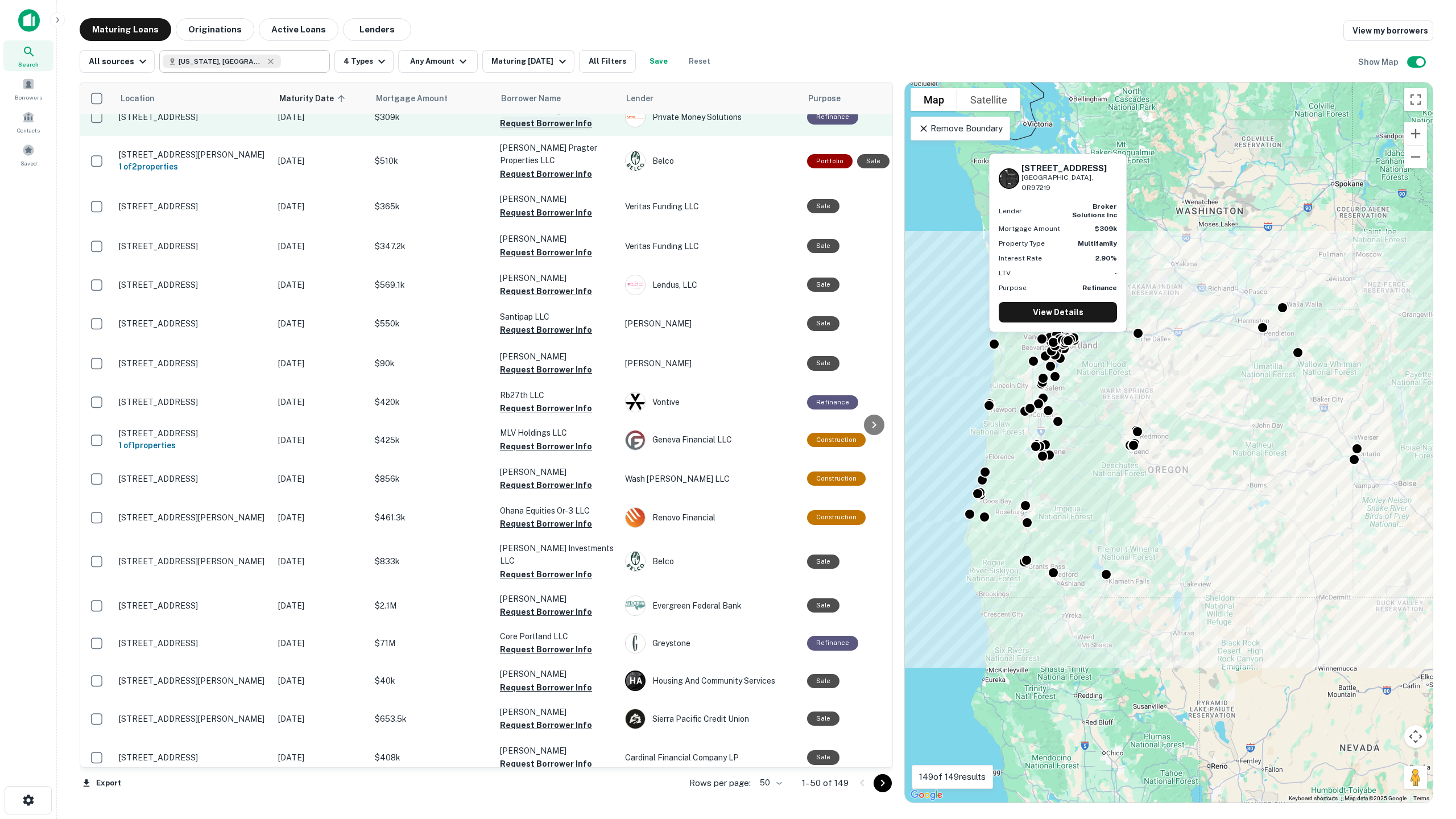
scroll to position [1081, 0]
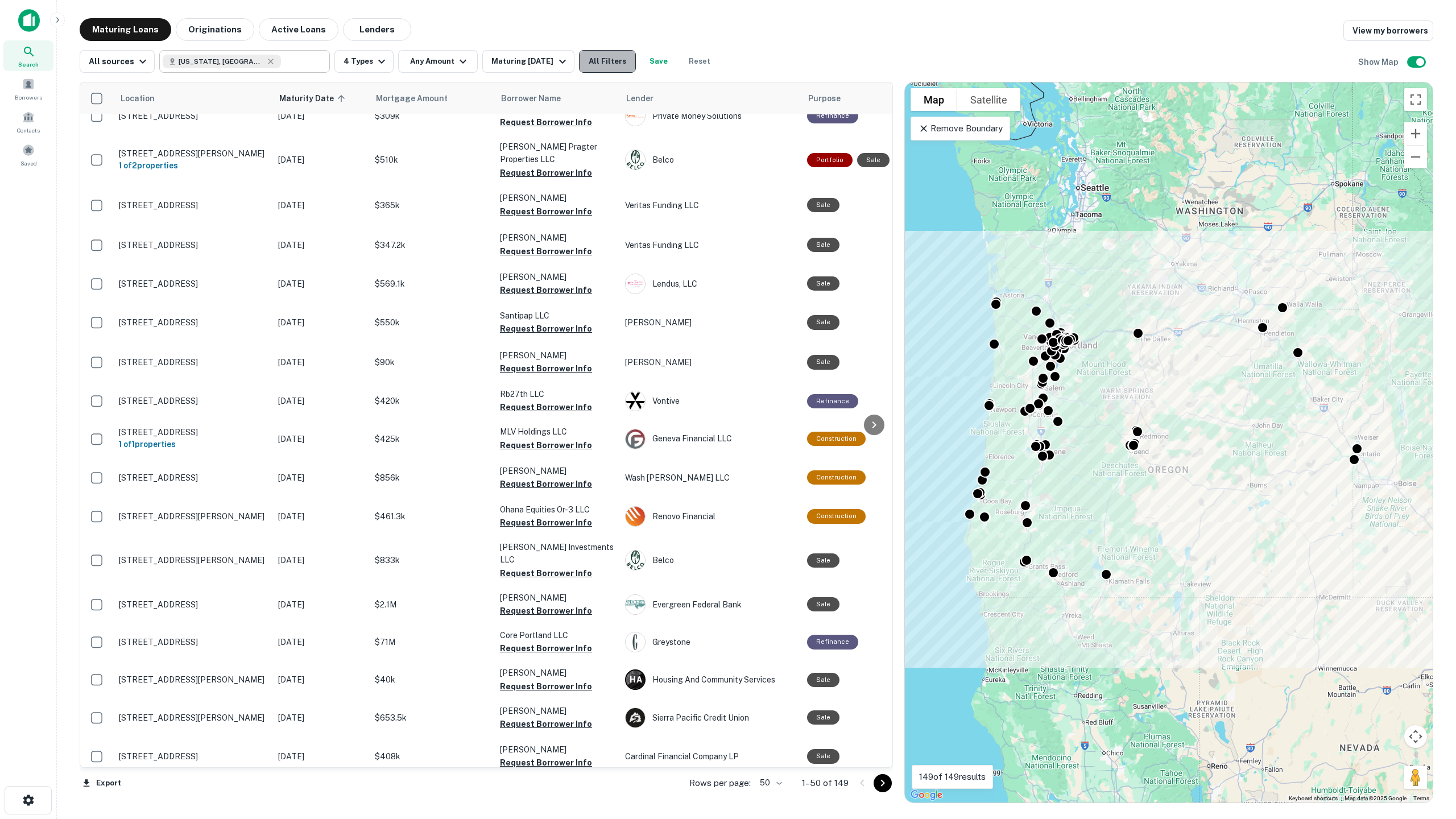
click at [615, 59] on button "All Filters" at bounding box center [608, 61] width 57 height 23
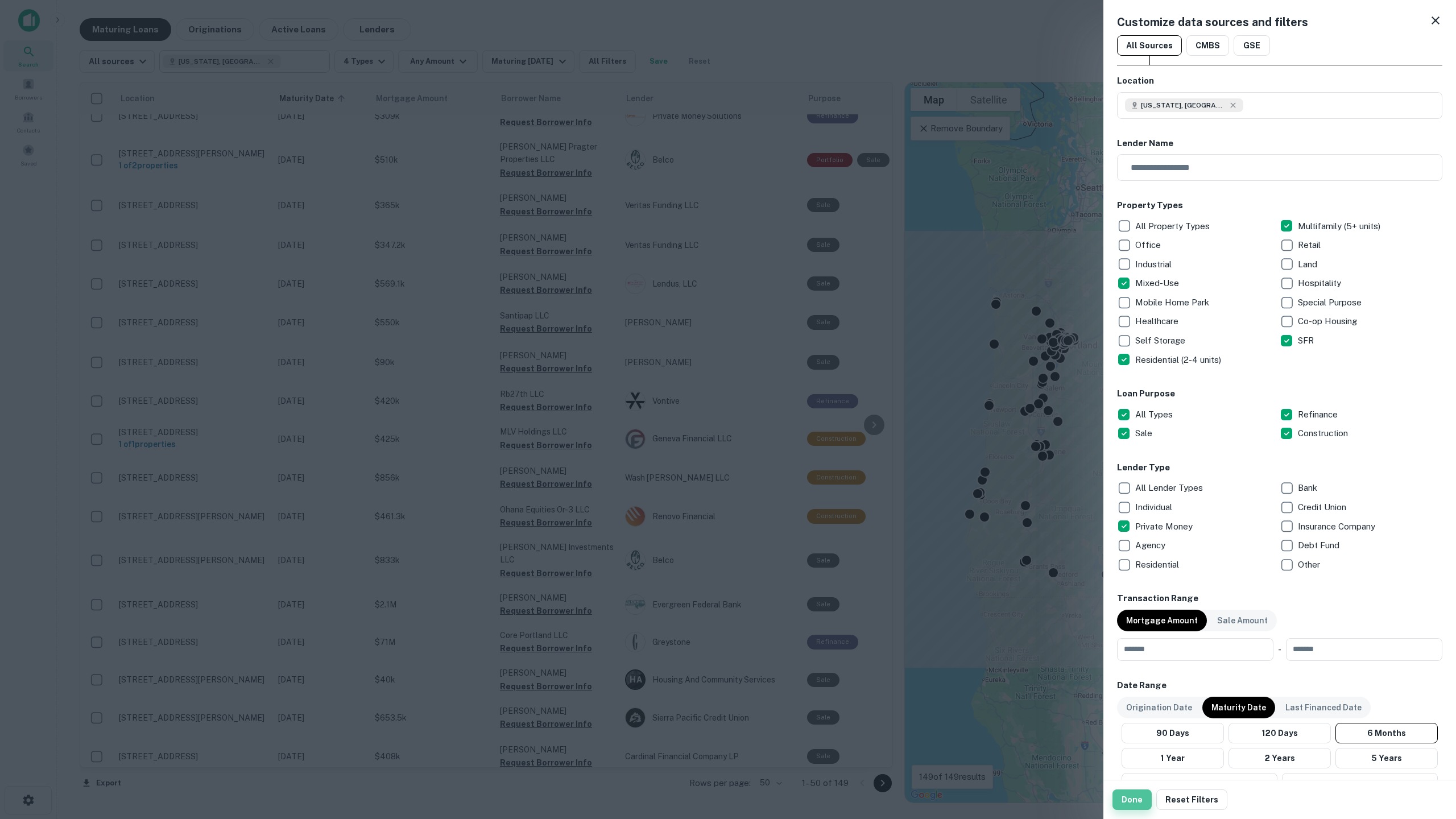
click at [1123, 723] on button "Done" at bounding box center [1132, 800] width 39 height 21
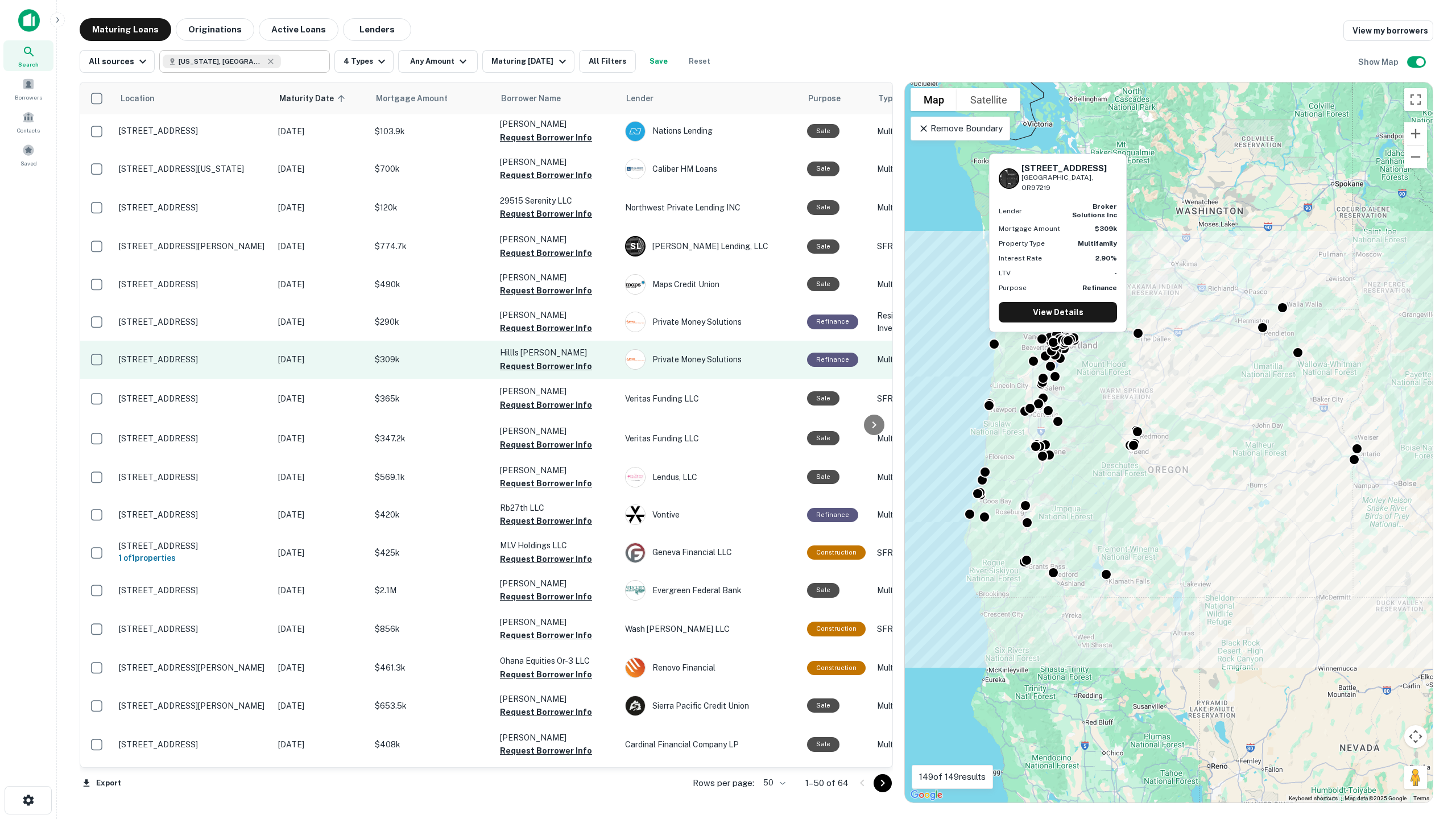
scroll to position [57, 0]
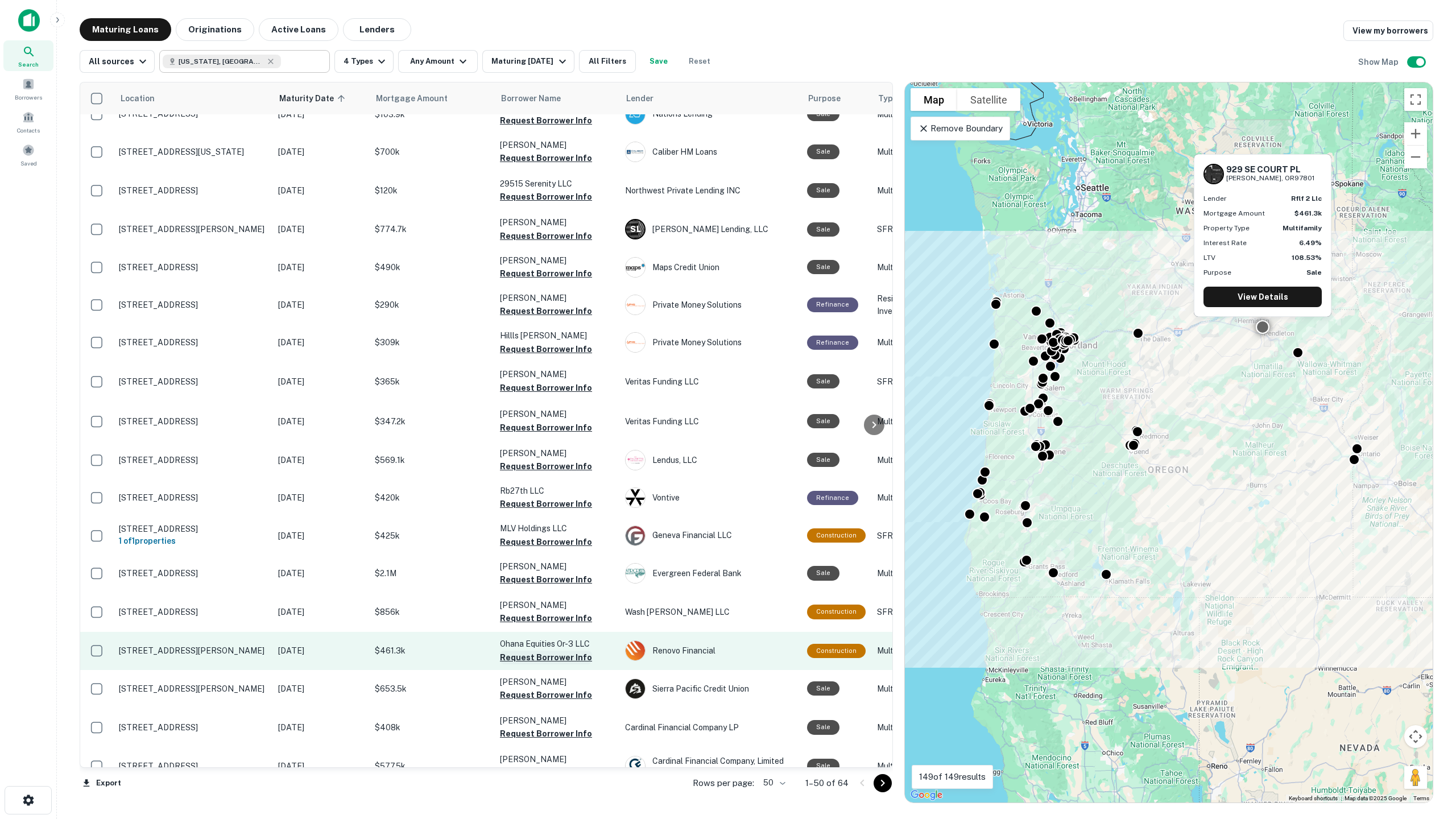
click at [564, 660] on button "Request Borrower Info" at bounding box center [546, 657] width 92 height 14
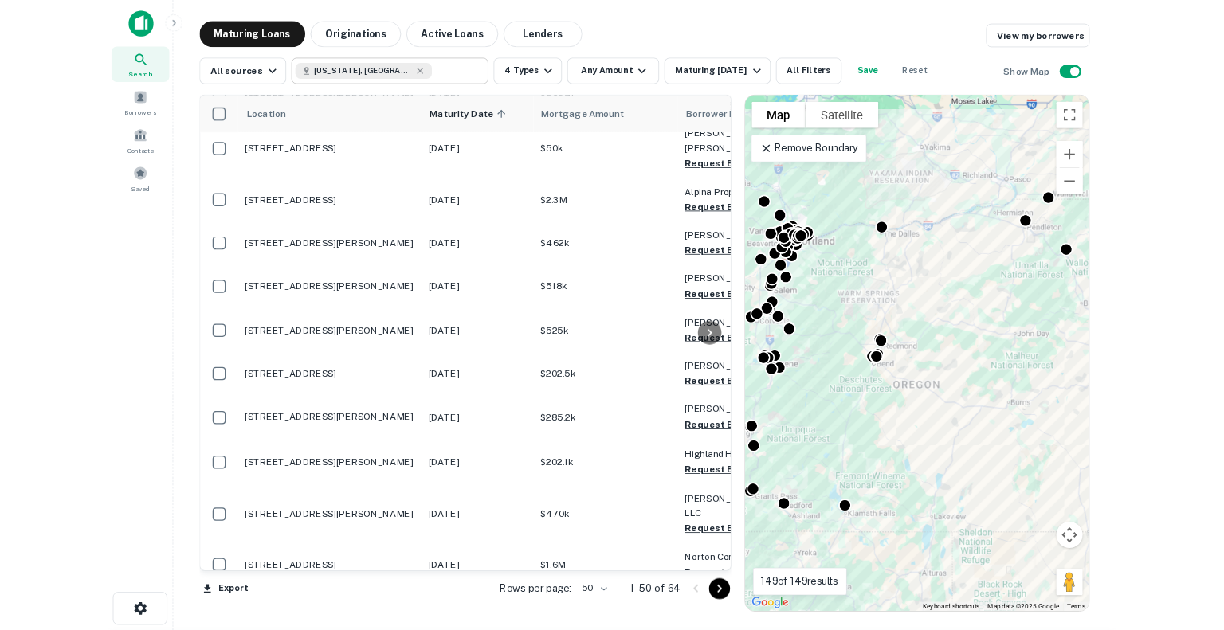
scroll to position [1354, 0]
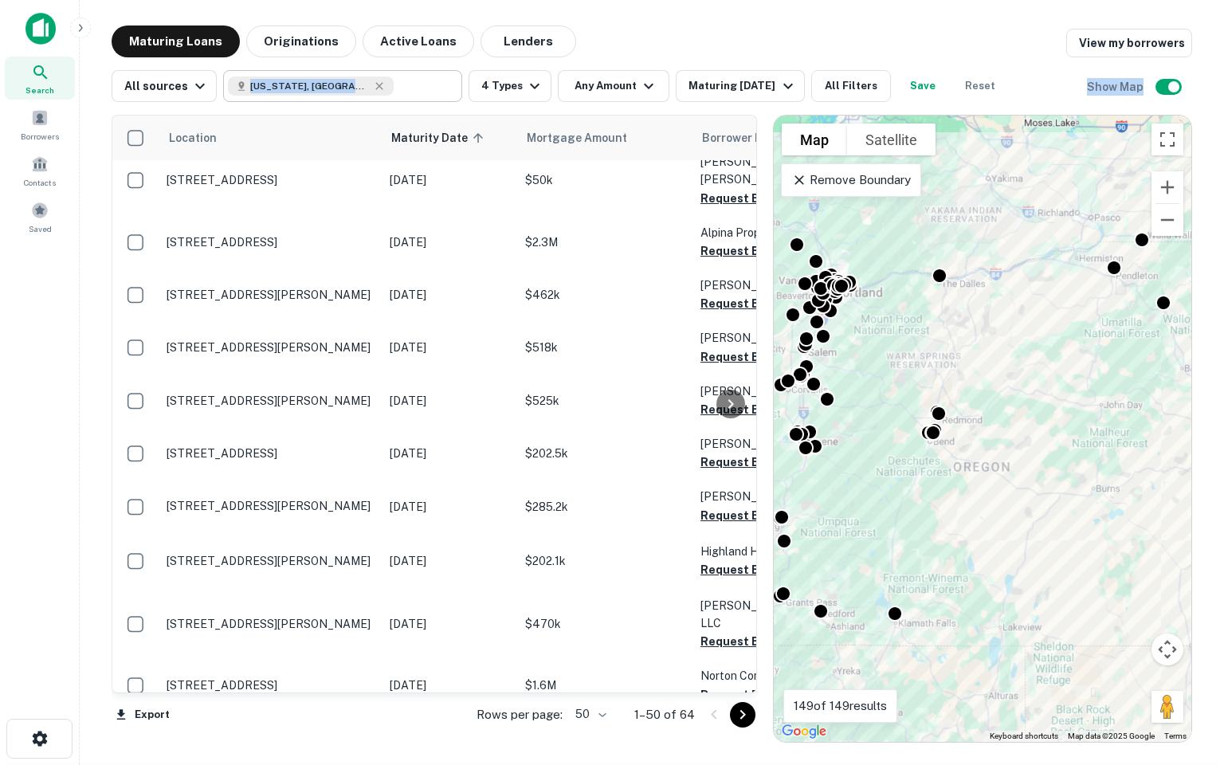
drag, startPoint x: 784, startPoint y: 6, endPoint x: 668, endPoint y: 108, distance: 154.1
click at [668, 108] on main "Maturing Loans Originations Active Loans Lenders View my borrowers All sources …" at bounding box center [652, 382] width 1144 height 765
